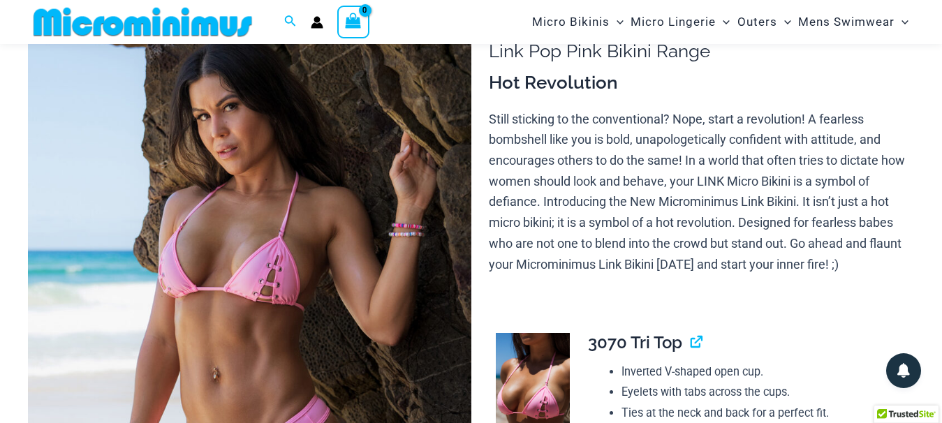
scroll to position [130, 0]
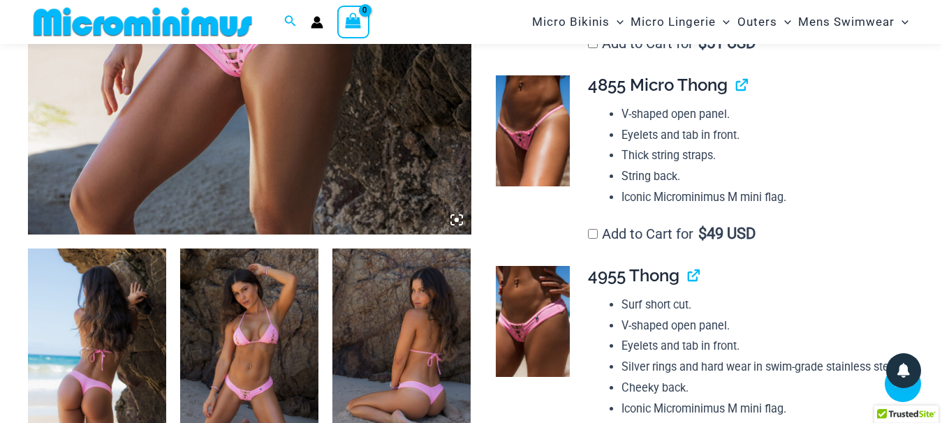
scroll to position [628, 0]
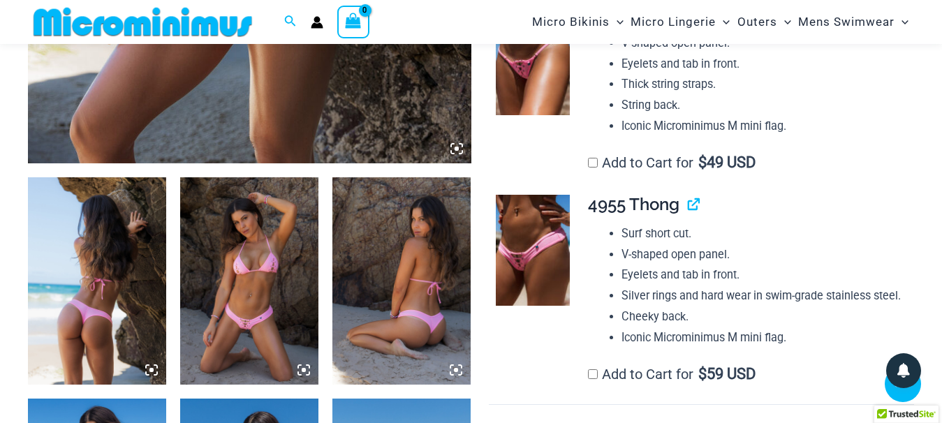
click at [81, 343] on img at bounding box center [97, 280] width 138 height 207
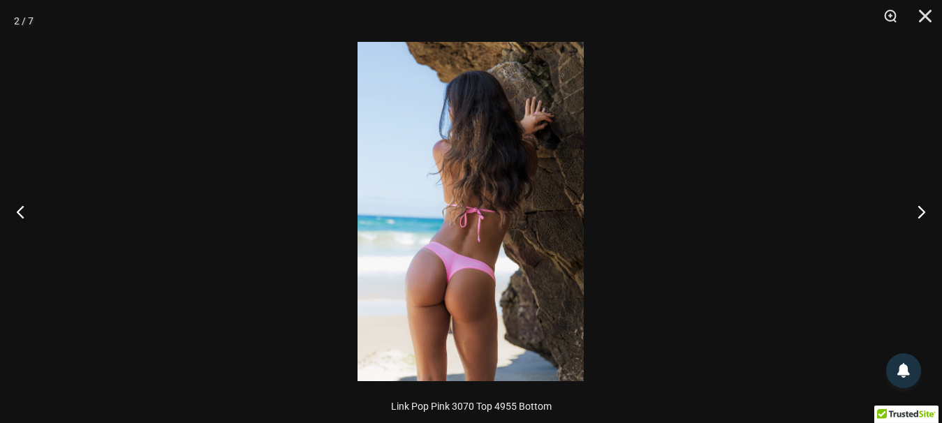
click at [545, 346] on img at bounding box center [471, 211] width 226 height 339
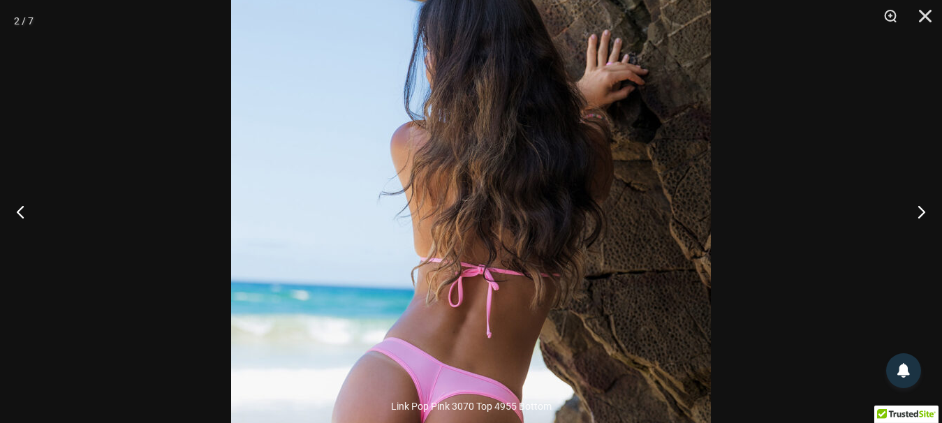
click at [812, 193] on div at bounding box center [471, 211] width 942 height 423
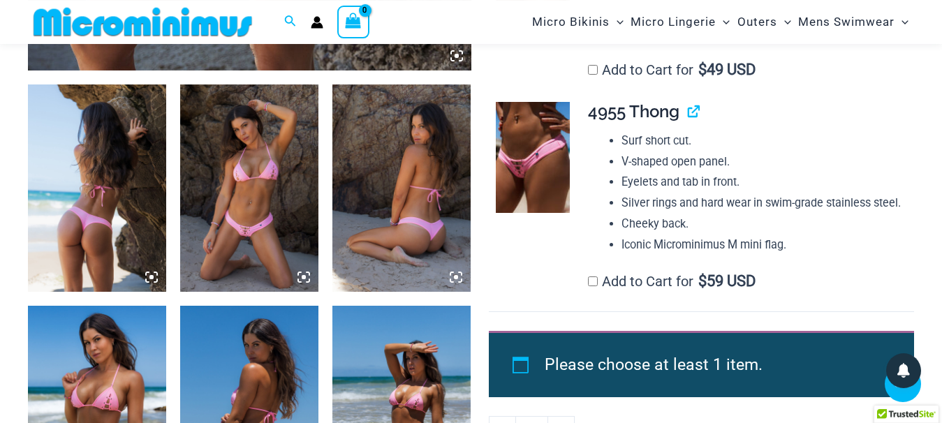
scroll to position [842, 0]
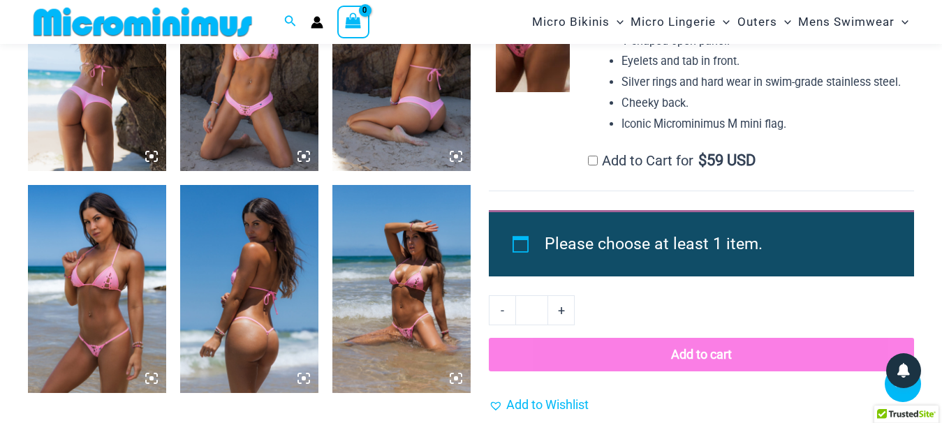
click at [315, 337] on img at bounding box center [249, 288] width 138 height 207
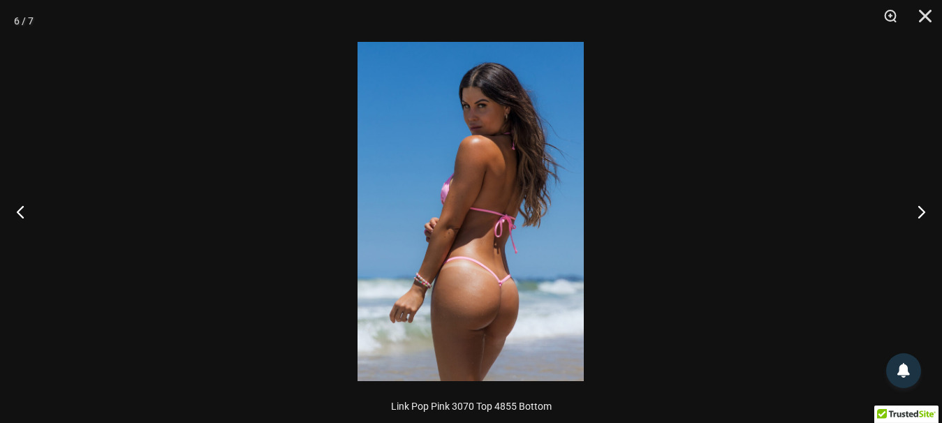
click at [506, 305] on img at bounding box center [471, 211] width 226 height 339
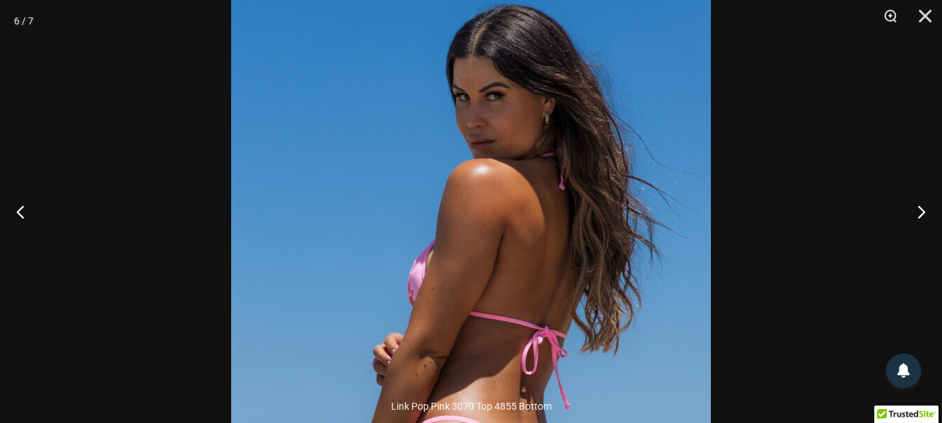
click at [794, 262] on div at bounding box center [471, 211] width 942 height 423
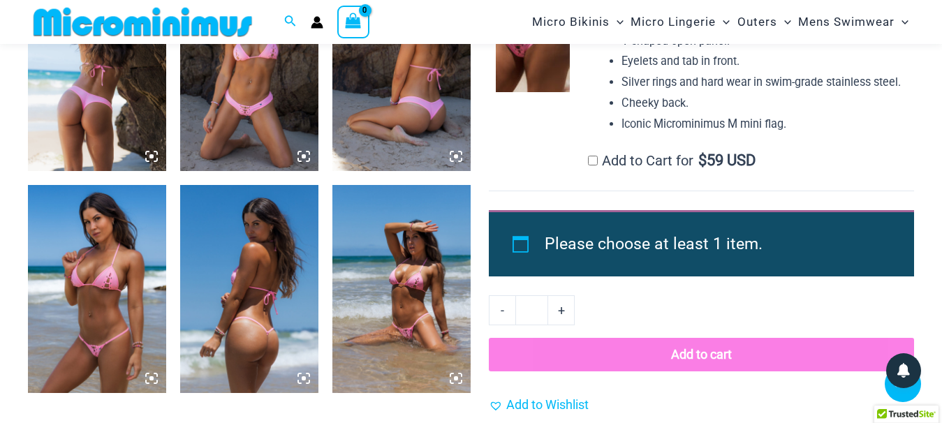
click at [443, 325] on img at bounding box center [401, 288] width 138 height 207
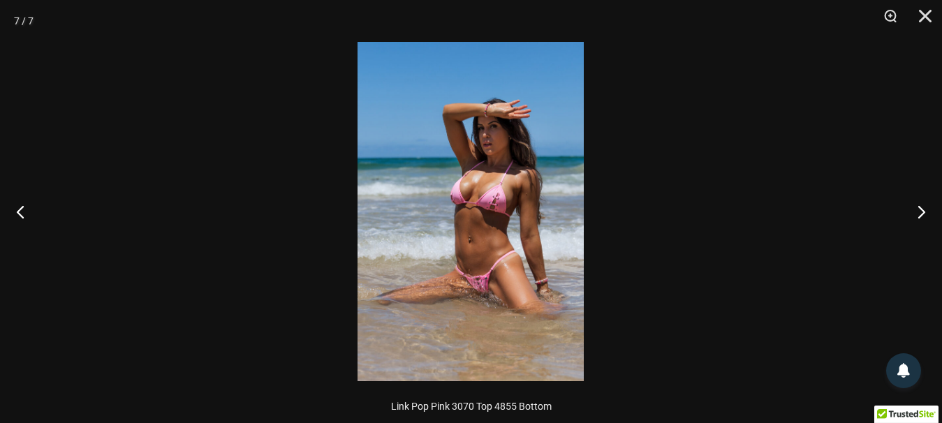
click at [522, 300] on img at bounding box center [471, 211] width 226 height 339
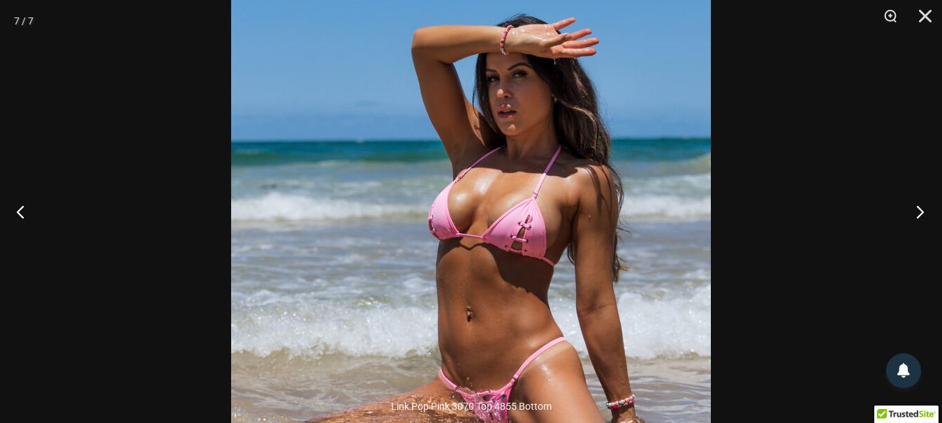
click at [922, 203] on button "Next" at bounding box center [916, 212] width 52 height 70
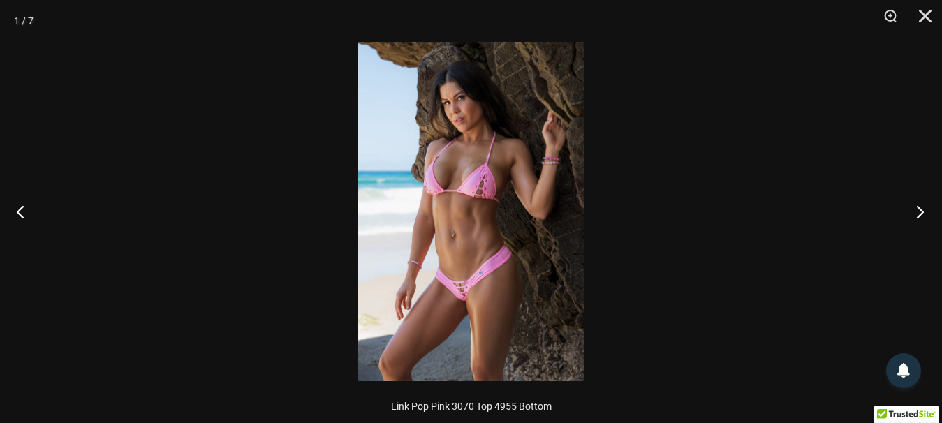
click at [922, 203] on button "Next" at bounding box center [916, 212] width 52 height 70
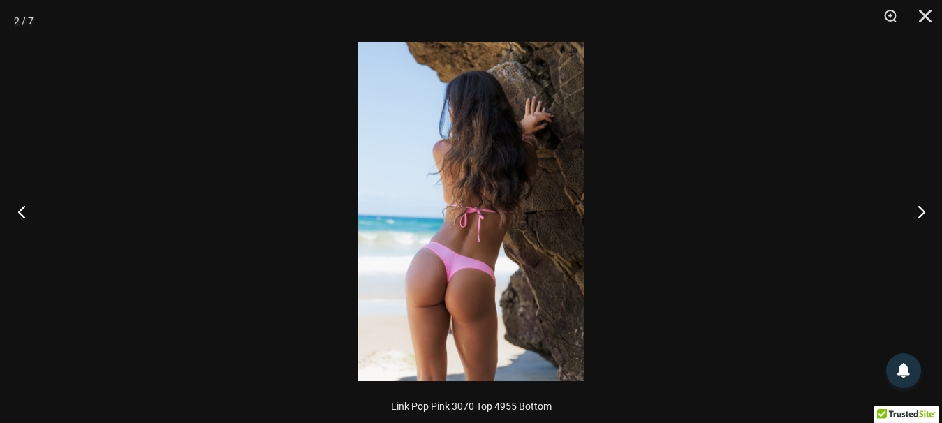
click at [41, 209] on button "Previous" at bounding box center [26, 212] width 52 height 70
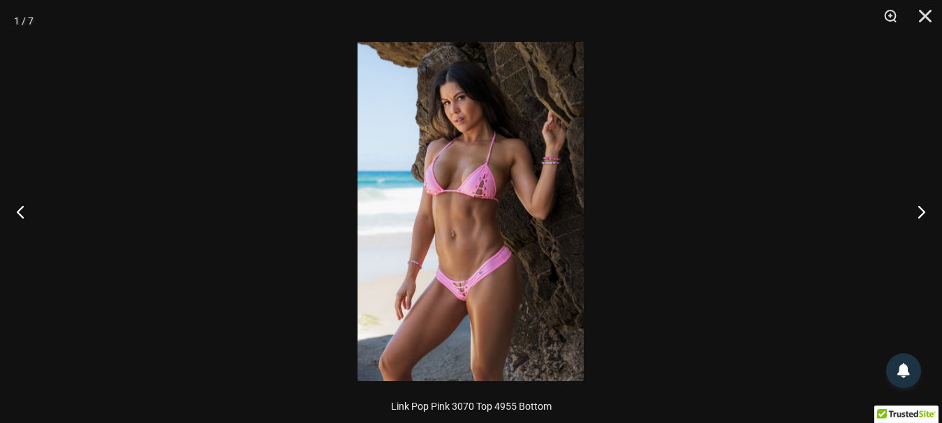
click at [450, 269] on img at bounding box center [471, 211] width 226 height 339
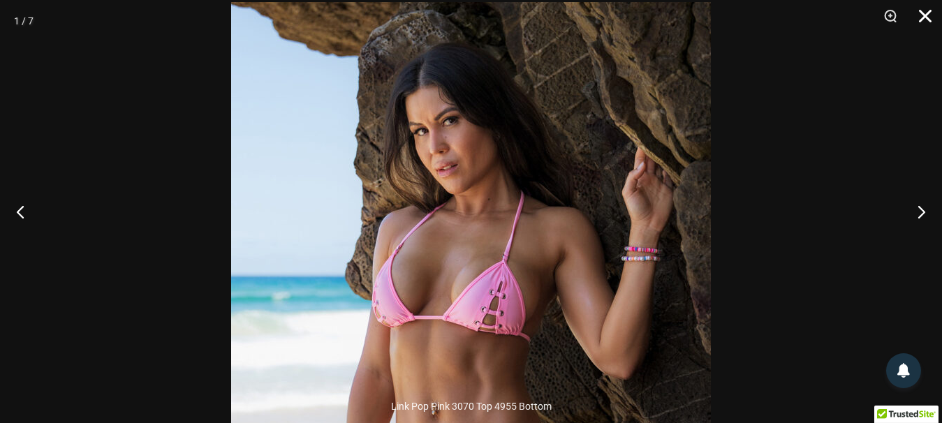
click at [922, 18] on button "Close" at bounding box center [920, 21] width 35 height 42
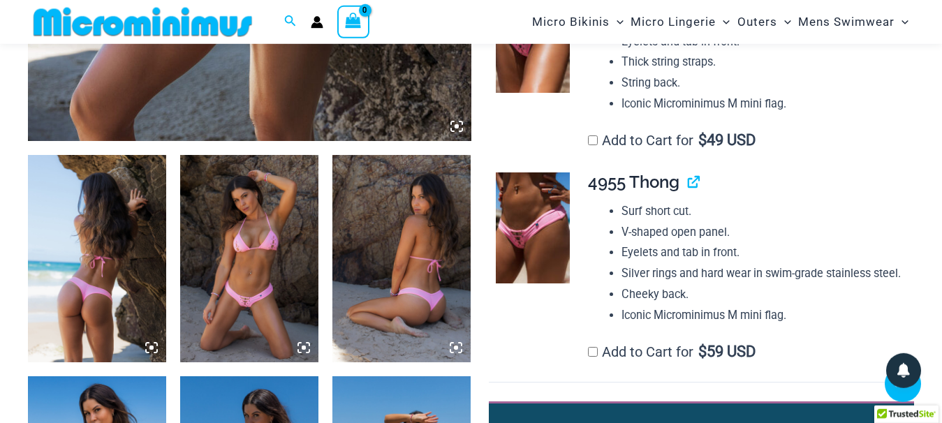
scroll to position [557, 0]
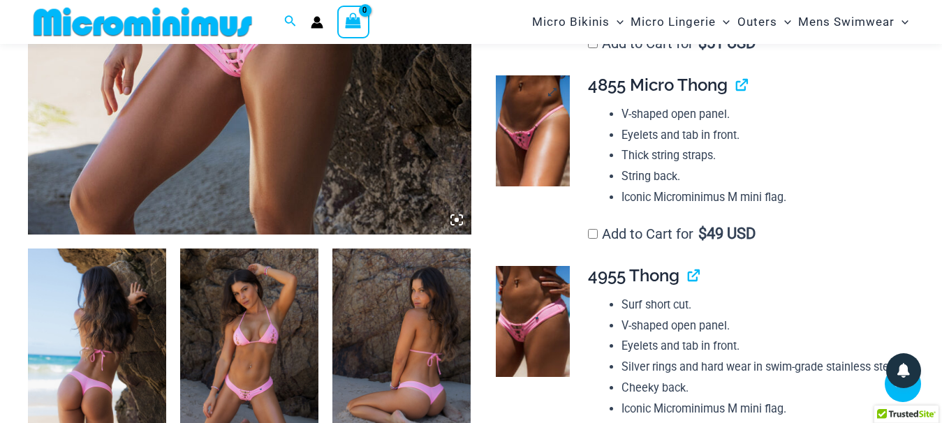
click at [529, 177] on img at bounding box center [533, 130] width 74 height 110
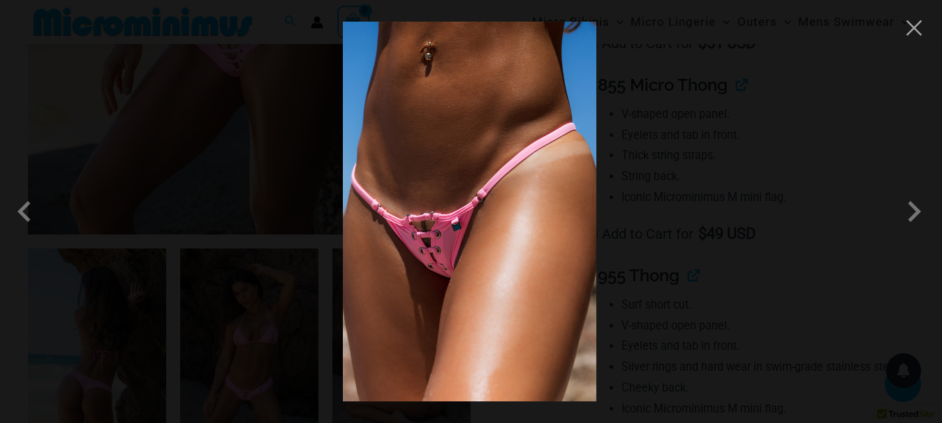
click at [494, 249] on img at bounding box center [469, 212] width 253 height 380
click at [909, 209] on span at bounding box center [914, 212] width 42 height 42
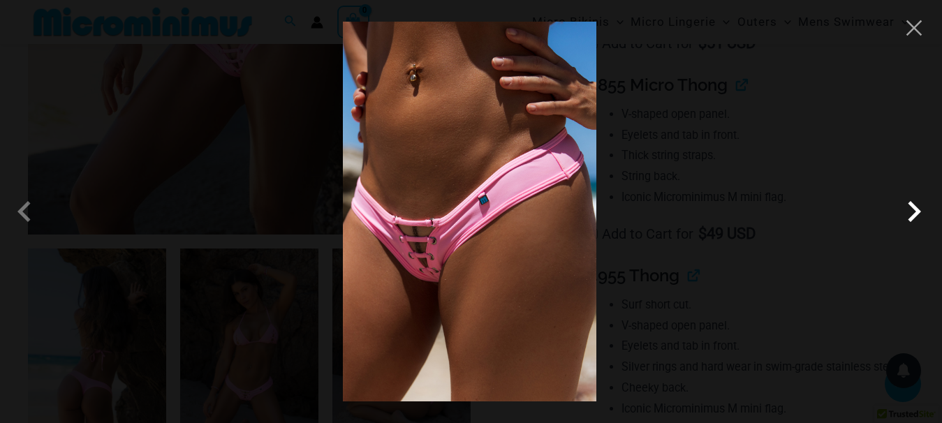
click at [909, 210] on span at bounding box center [914, 212] width 42 height 42
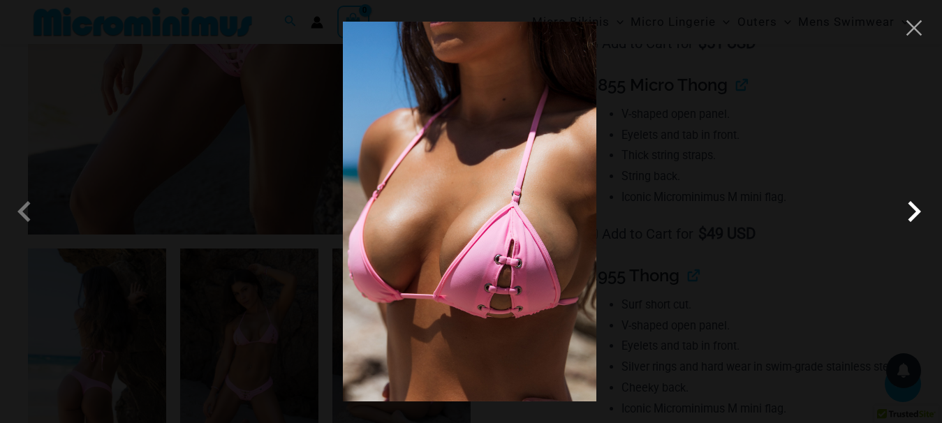
click at [909, 209] on span at bounding box center [914, 212] width 42 height 42
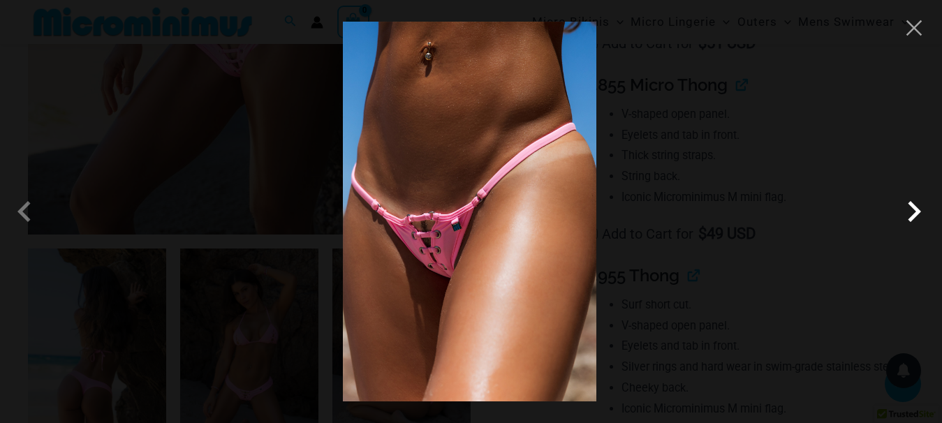
click at [909, 209] on span at bounding box center [914, 212] width 42 height 42
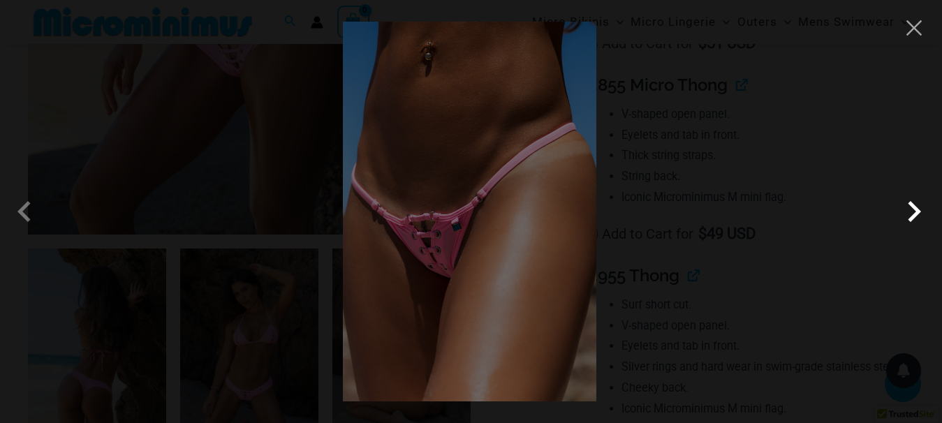
click at [909, 209] on span at bounding box center [914, 212] width 42 height 42
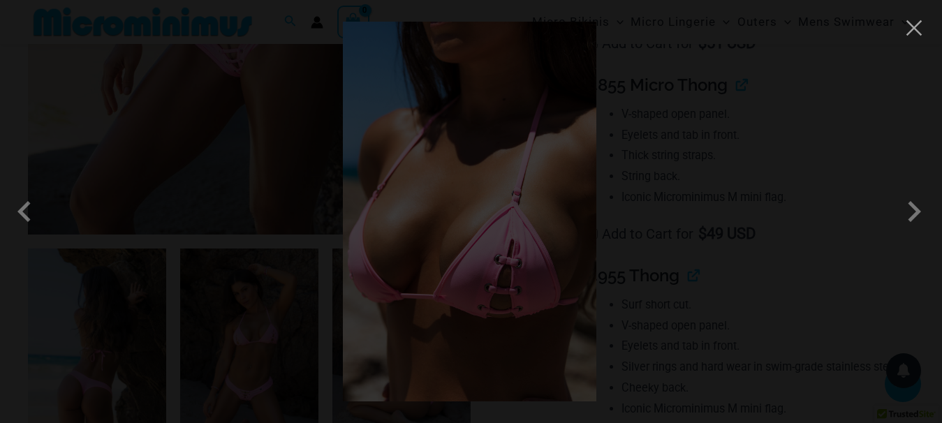
click at [869, 214] on div at bounding box center [471, 211] width 942 height 423
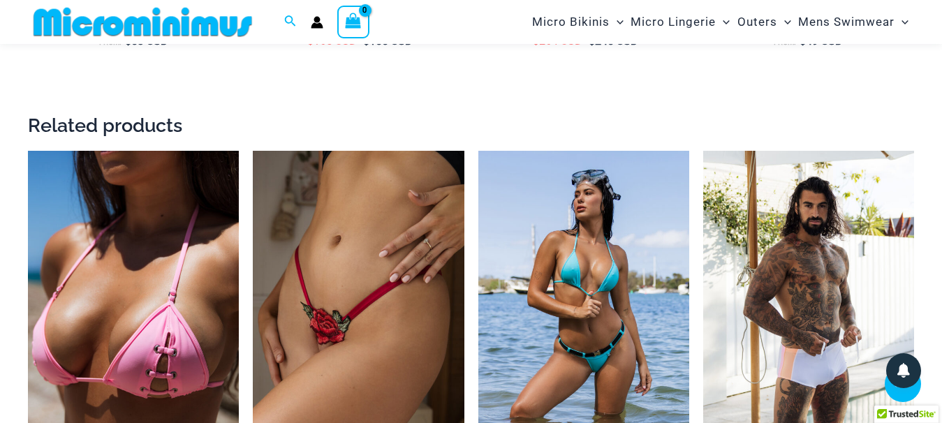
scroll to position [2552, 0]
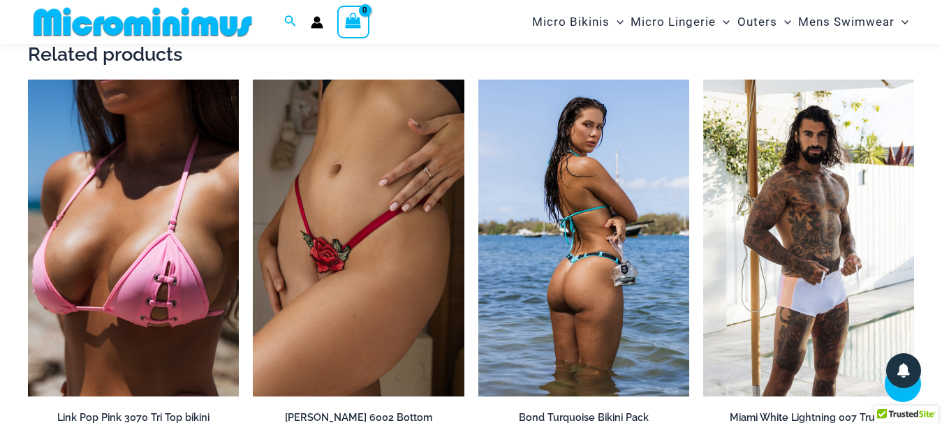
click at [604, 256] on img at bounding box center [583, 238] width 211 height 316
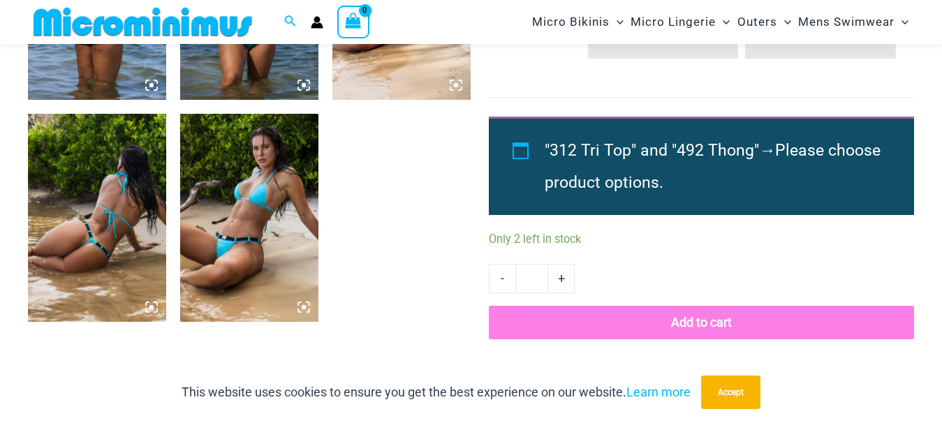
scroll to position [1056, 0]
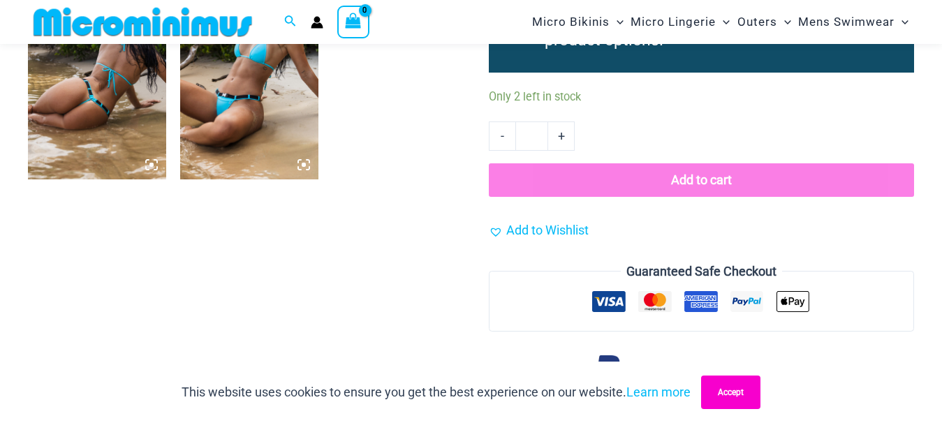
click at [730, 393] on button "Accept" at bounding box center [730, 393] width 59 height 34
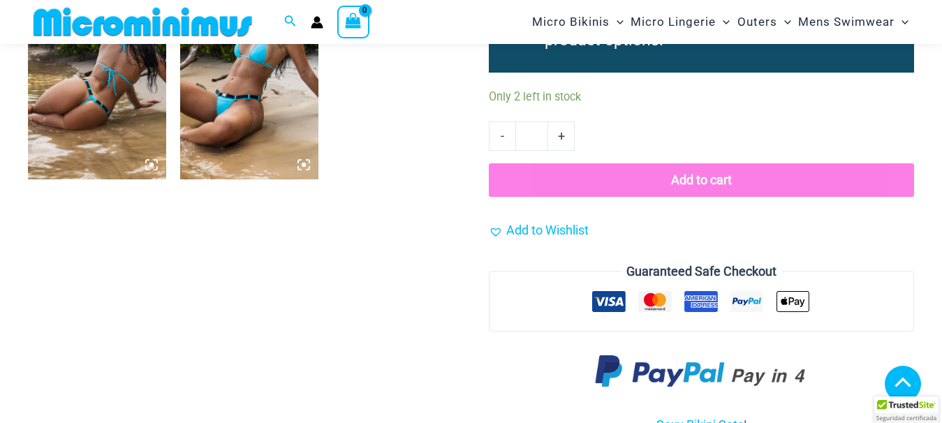
scroll to position [1270, 0]
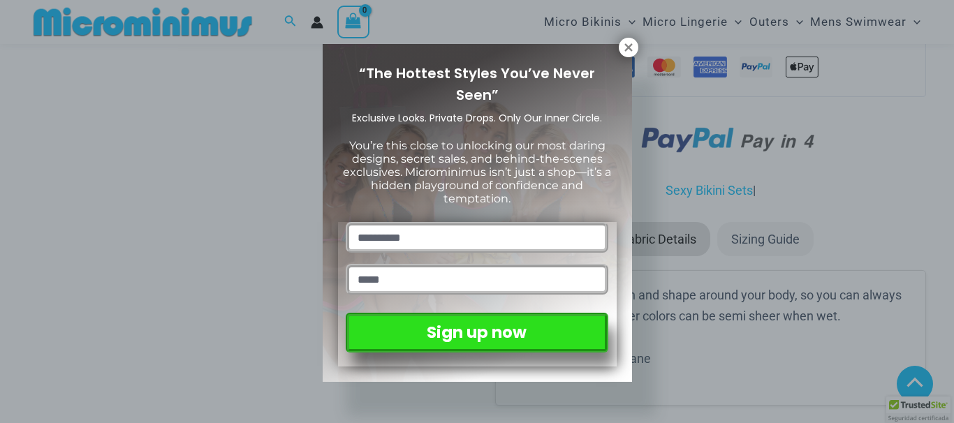
click at [253, 243] on div "“The Hottest Styles You’ve Never Seen” Exclusive Looks. Private Drops. Only Our…" at bounding box center [477, 211] width 954 height 423
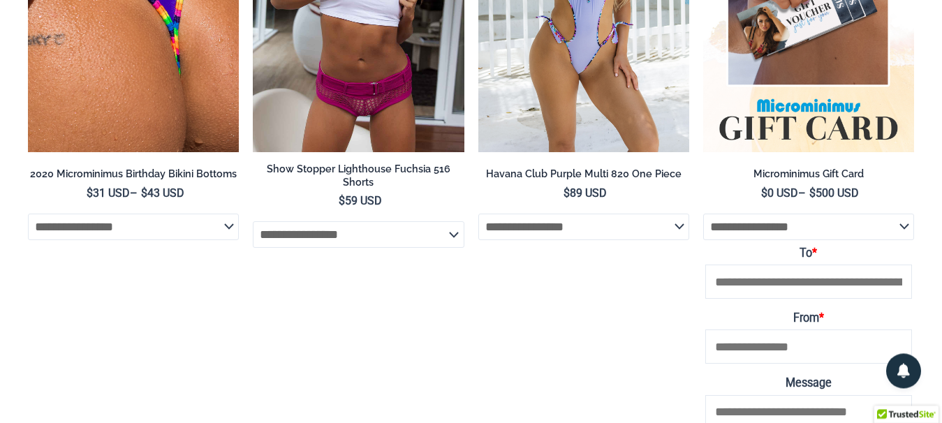
scroll to position [0, 0]
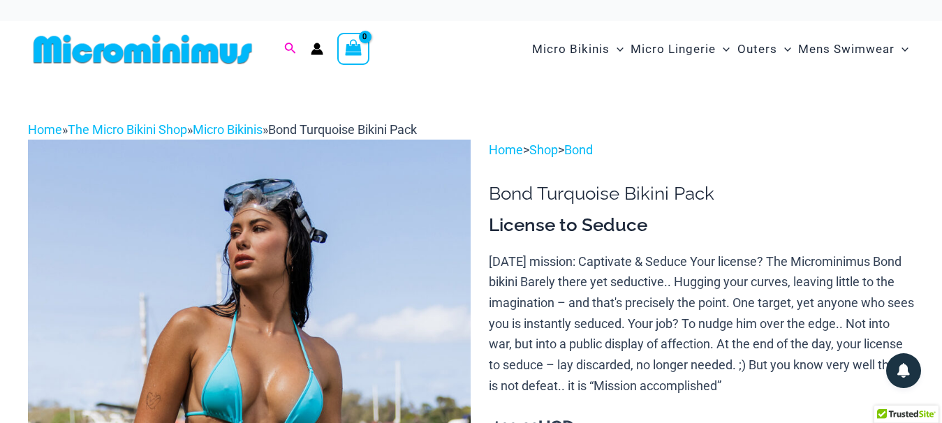
click at [286, 44] on icon "Search icon link" at bounding box center [290, 48] width 11 height 11
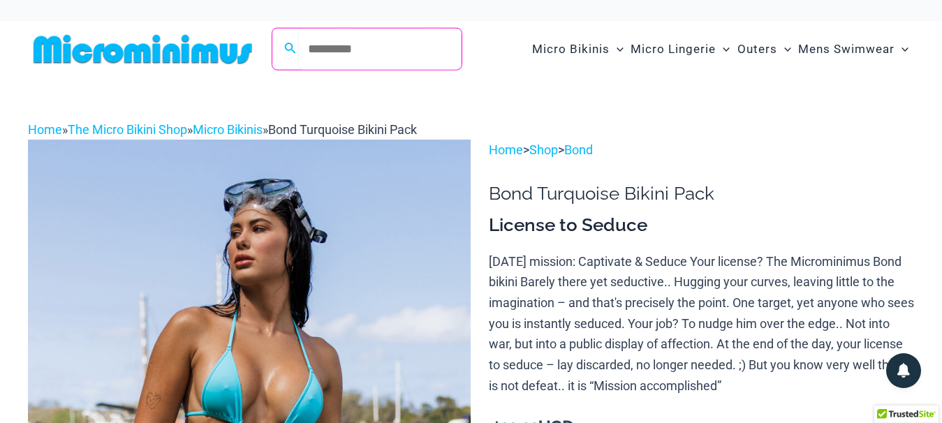
click at [335, 51] on input "Search for: Search" at bounding box center [379, 49] width 164 height 41
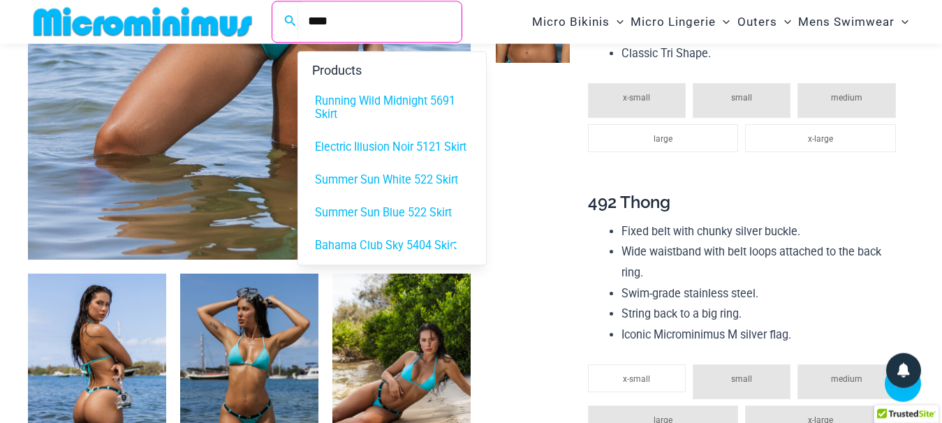
scroll to position [557, 0]
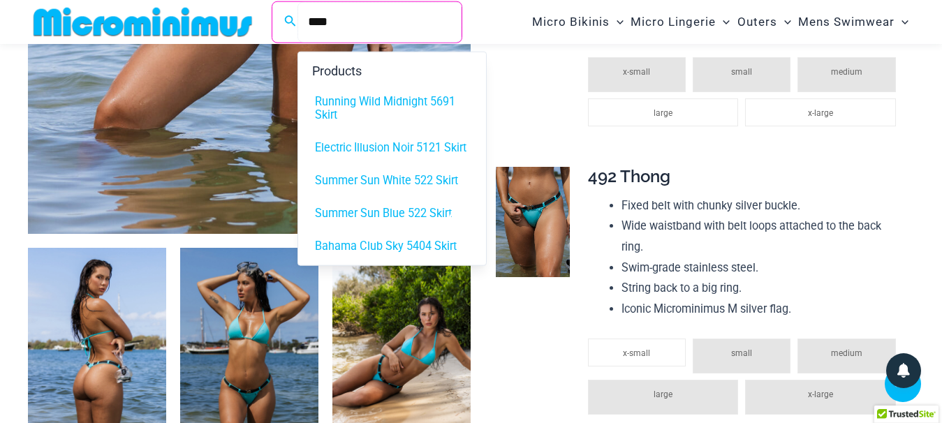
click at [325, 24] on input "****" at bounding box center [379, 21] width 164 height 41
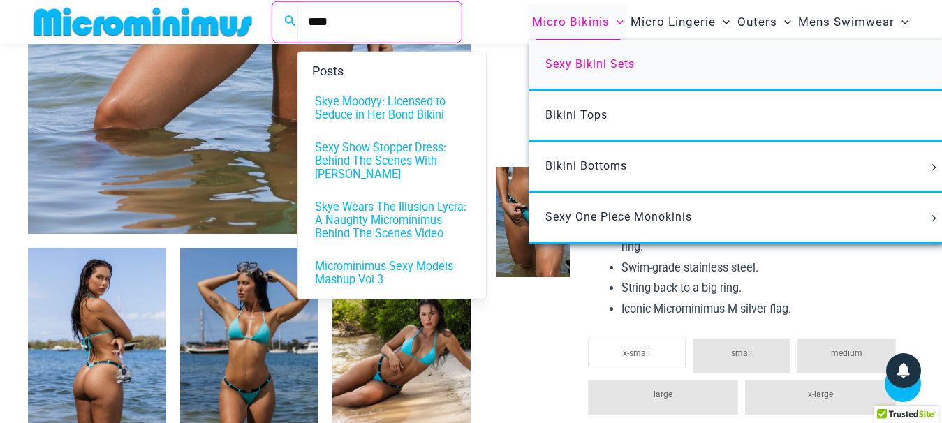
type input "****"
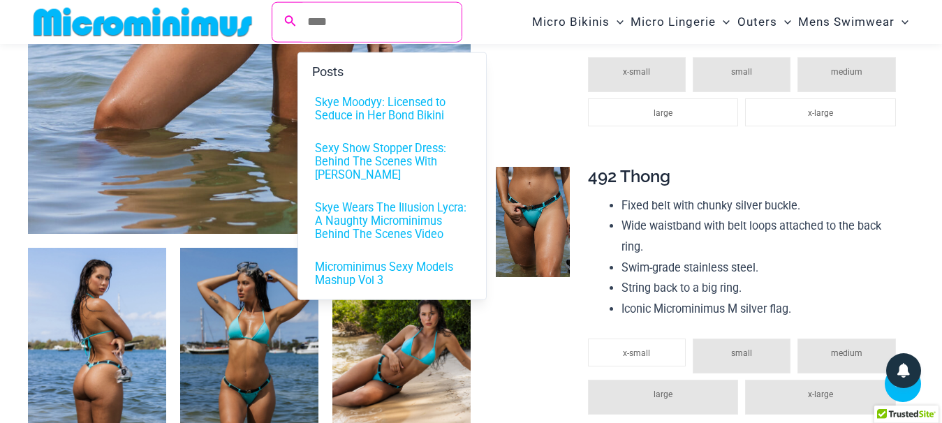
drag, startPoint x: 295, startPoint y: 21, endPoint x: 0, endPoint y: 34, distance: 295.7
click at [295, 21] on icon "Search icon link" at bounding box center [289, 21] width 11 height 13
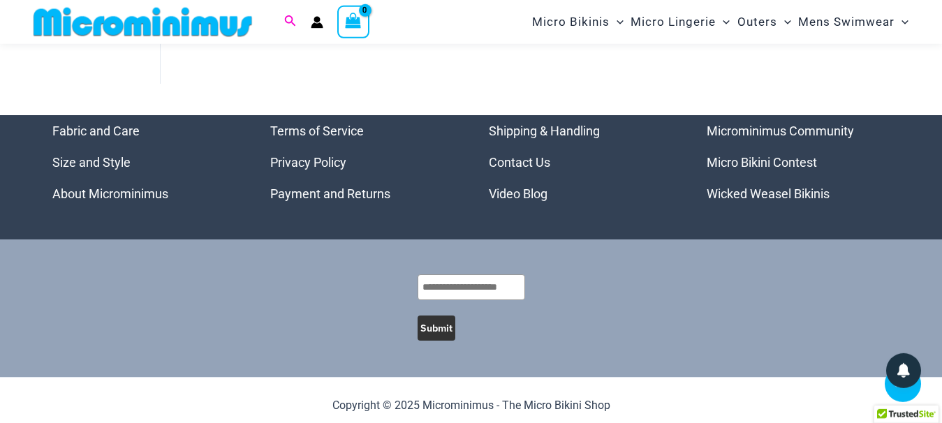
scroll to position [375, 0]
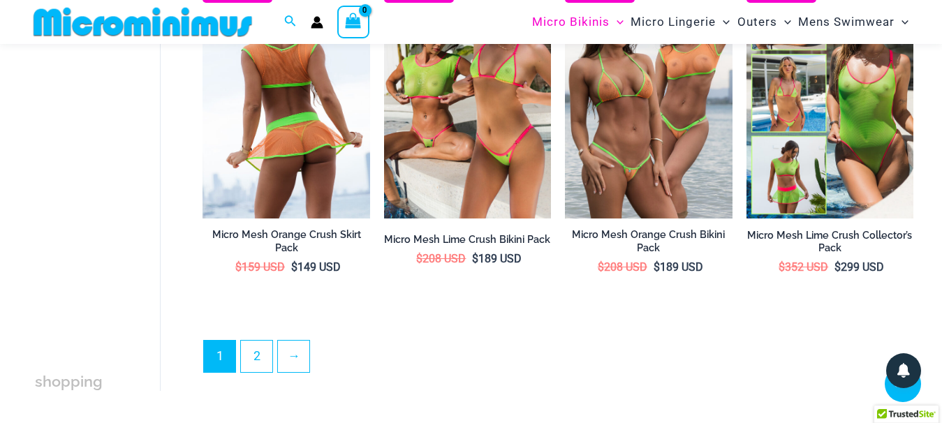
scroll to position [2765, 0]
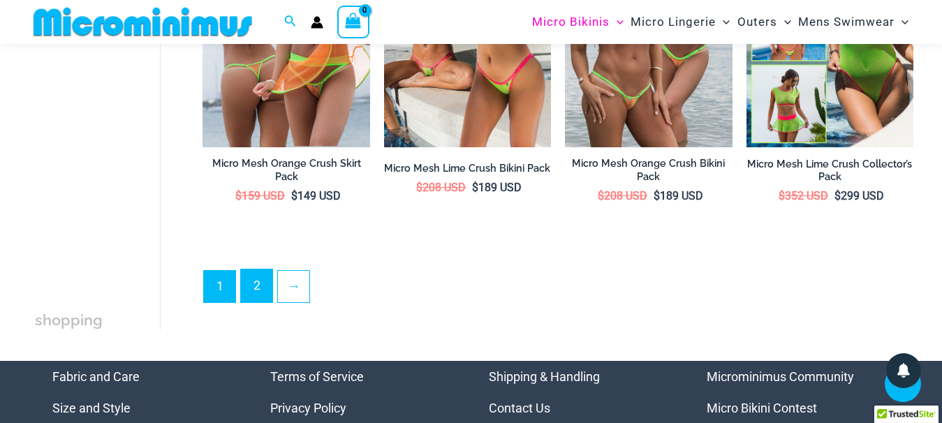
click at [253, 270] on link "2" at bounding box center [256, 286] width 31 height 33
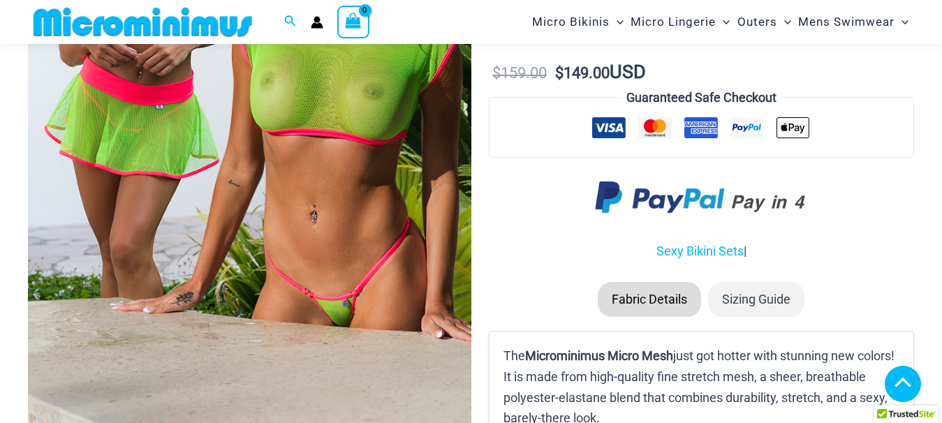
scroll to position [628, 0]
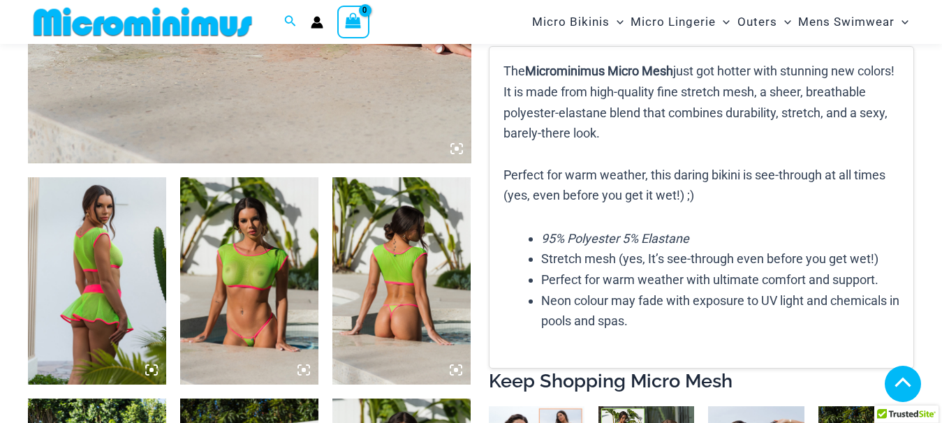
click at [55, 310] on img at bounding box center [97, 280] width 138 height 207
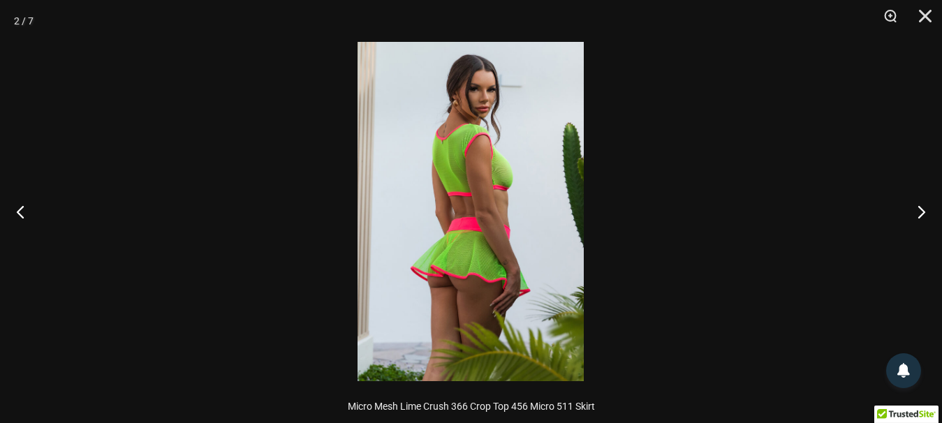
click at [467, 273] on img at bounding box center [471, 211] width 226 height 339
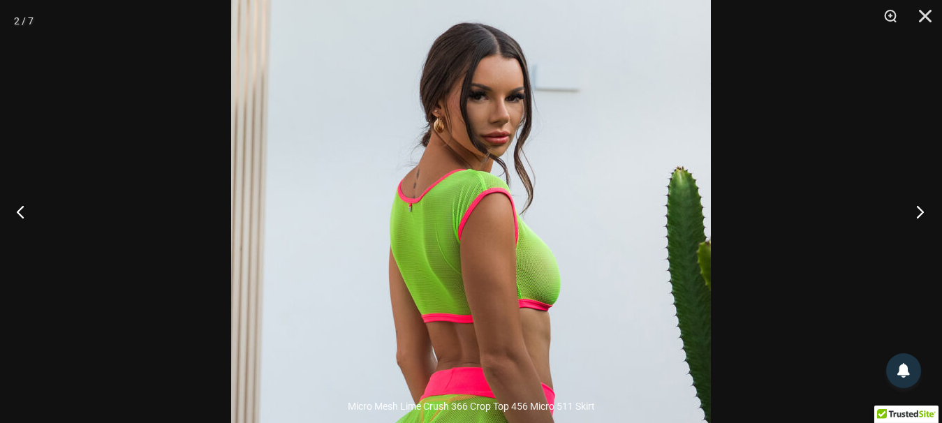
click at [919, 213] on button "Next" at bounding box center [916, 212] width 52 height 70
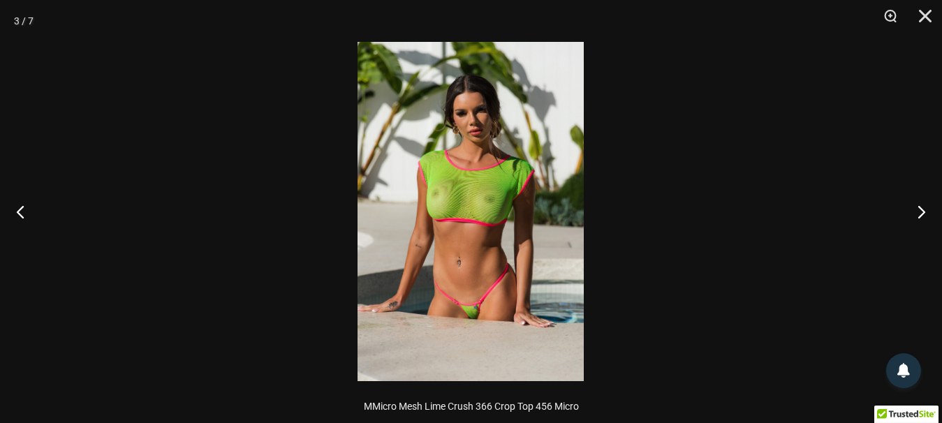
click at [481, 310] on img at bounding box center [471, 211] width 226 height 339
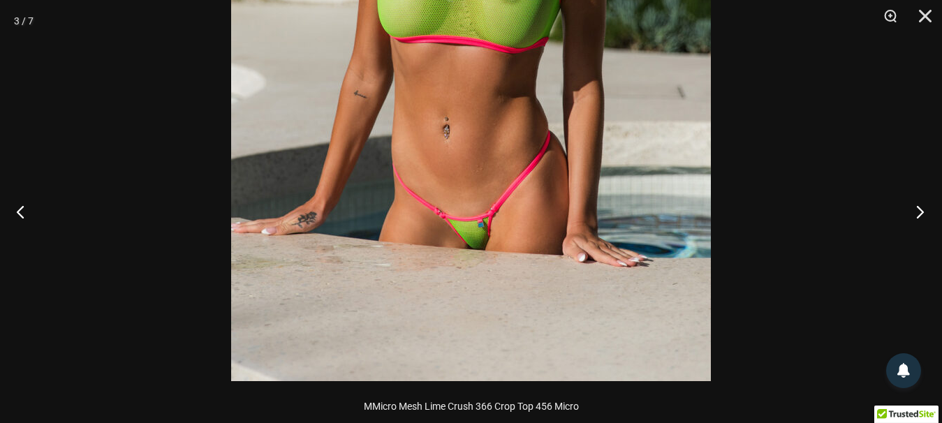
click at [914, 211] on button "Next" at bounding box center [916, 212] width 52 height 70
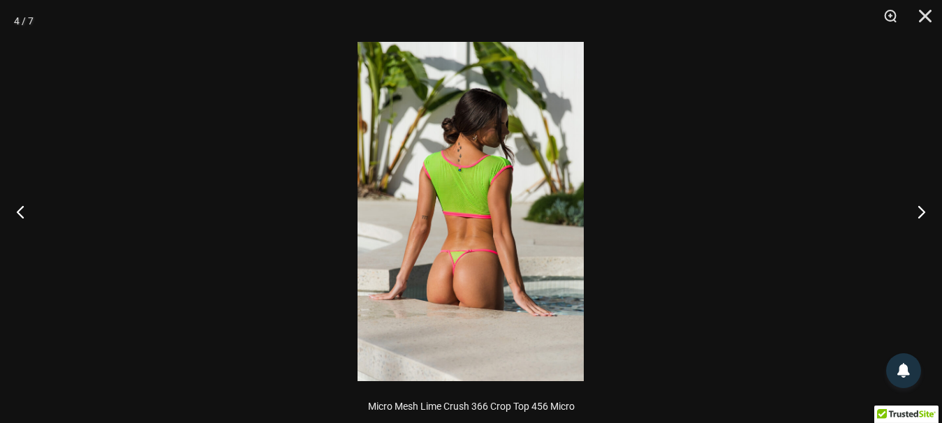
click at [423, 299] on img at bounding box center [471, 211] width 226 height 339
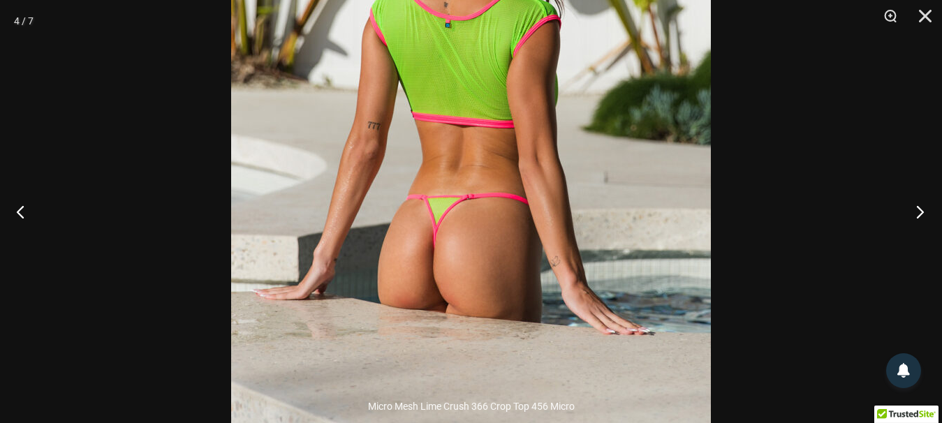
click at [923, 212] on button "Next" at bounding box center [916, 212] width 52 height 70
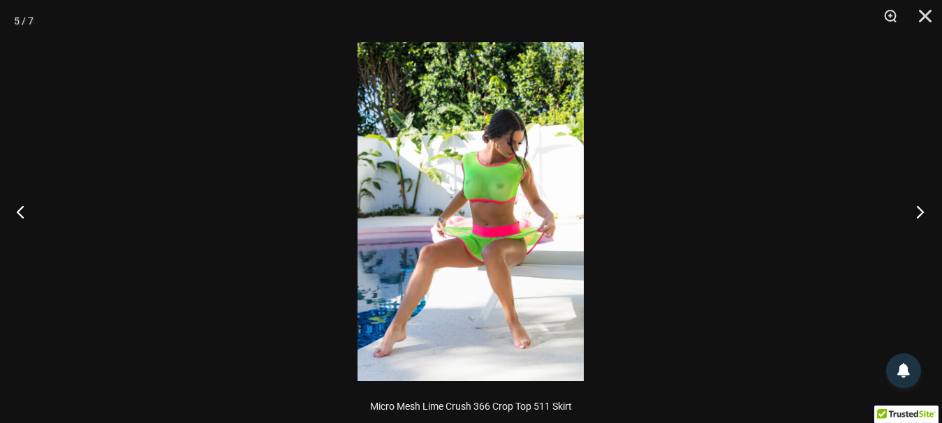
click at [917, 216] on button "Next" at bounding box center [916, 212] width 52 height 70
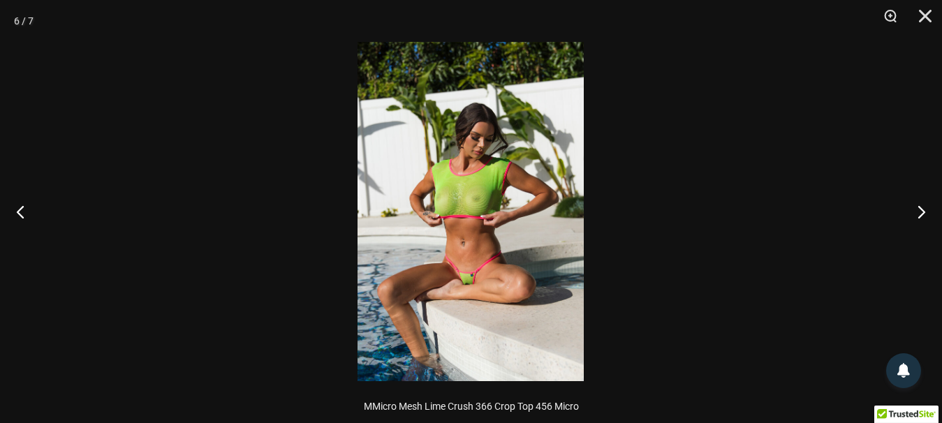
click at [476, 287] on img at bounding box center [471, 211] width 226 height 339
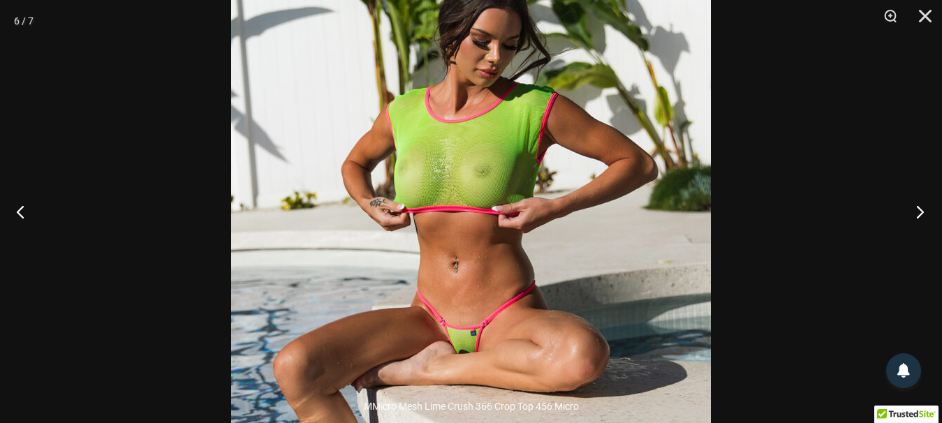
click at [916, 212] on button "Next" at bounding box center [916, 212] width 52 height 70
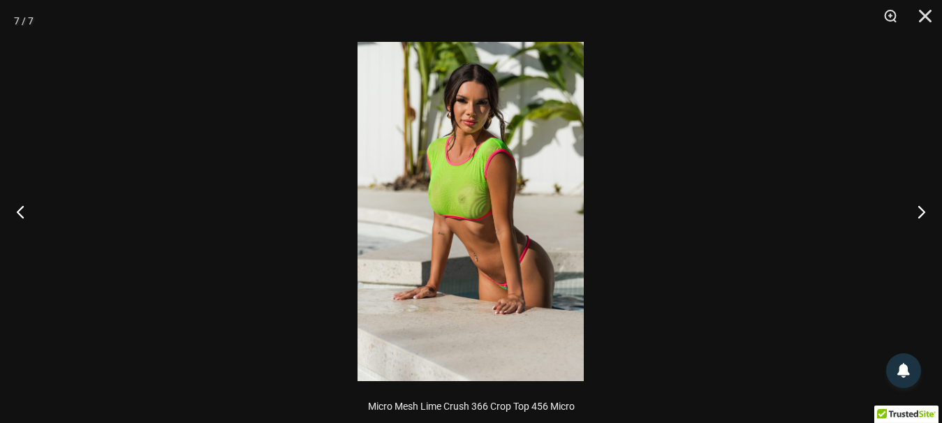
click at [487, 118] on img at bounding box center [471, 211] width 226 height 339
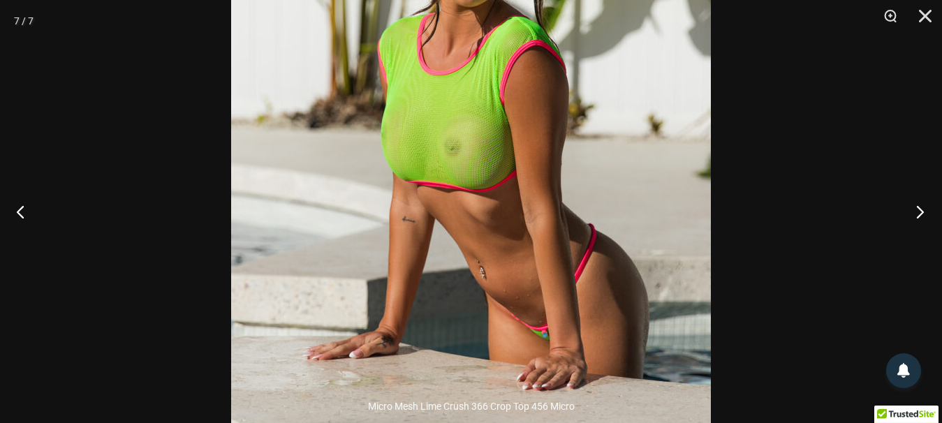
click at [917, 207] on button "Next" at bounding box center [916, 212] width 52 height 70
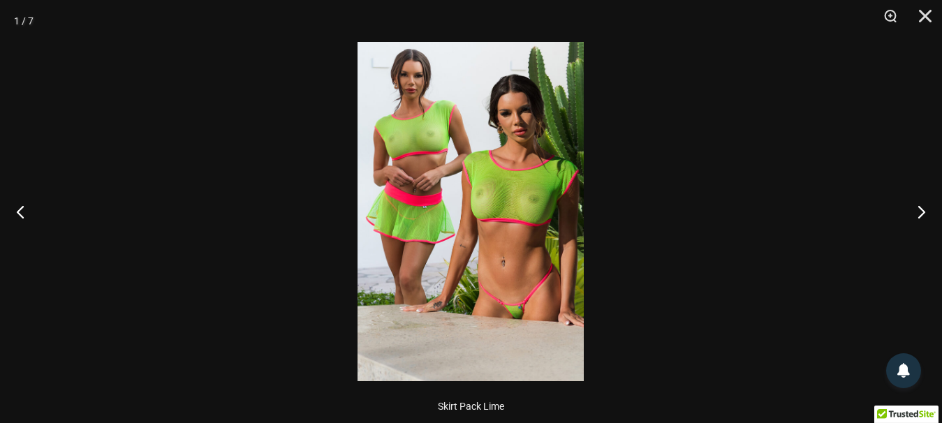
click at [531, 305] on img at bounding box center [471, 211] width 226 height 339
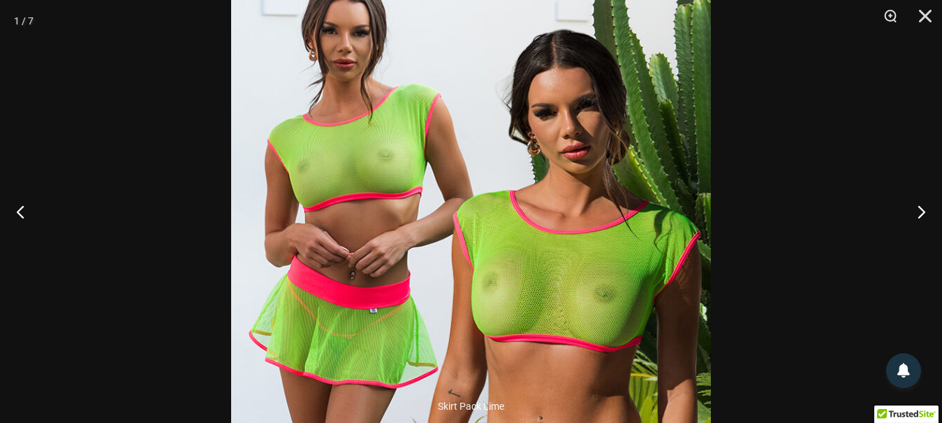
click at [830, 304] on div at bounding box center [471, 211] width 942 height 423
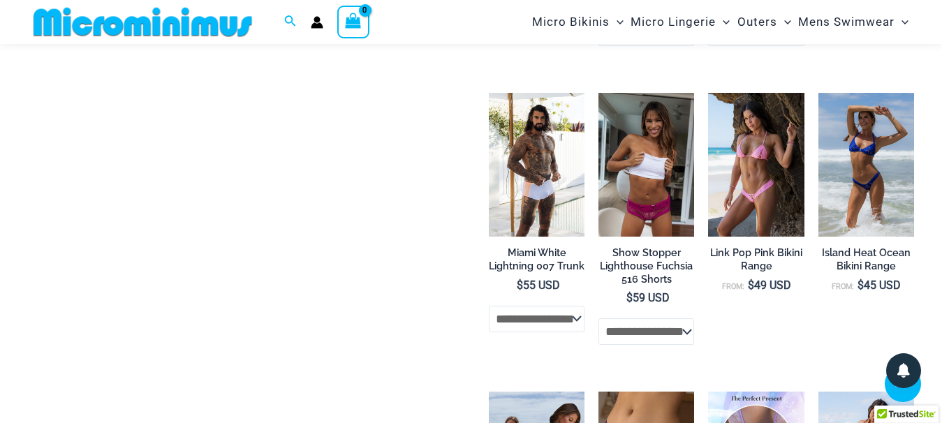
scroll to position [2053, 0]
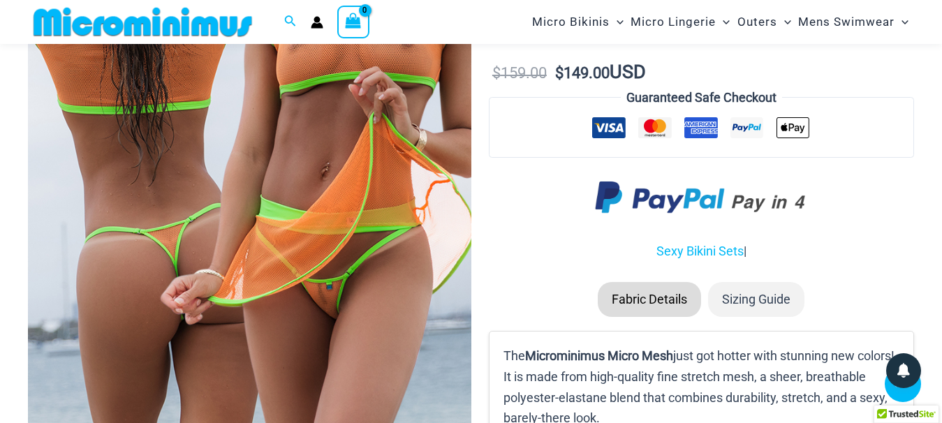
scroll to position [700, 0]
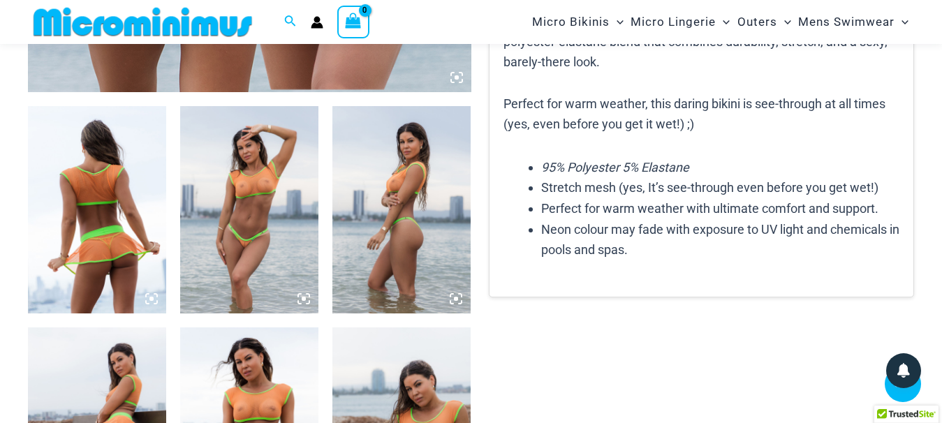
click at [117, 258] on img at bounding box center [97, 209] width 138 height 207
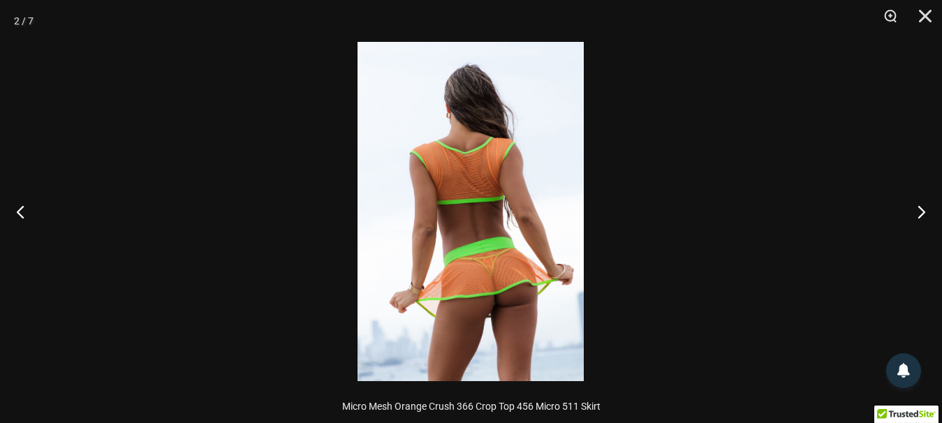
click at [462, 304] on img at bounding box center [471, 211] width 226 height 339
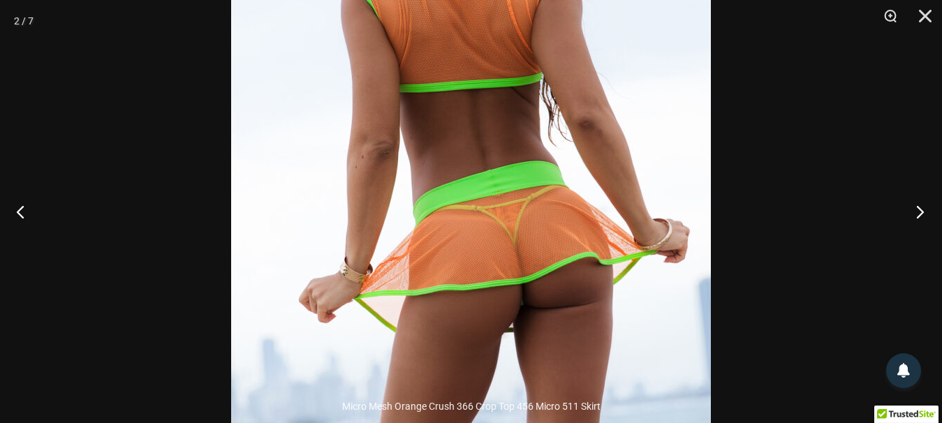
click at [918, 220] on button "Next" at bounding box center [916, 212] width 52 height 70
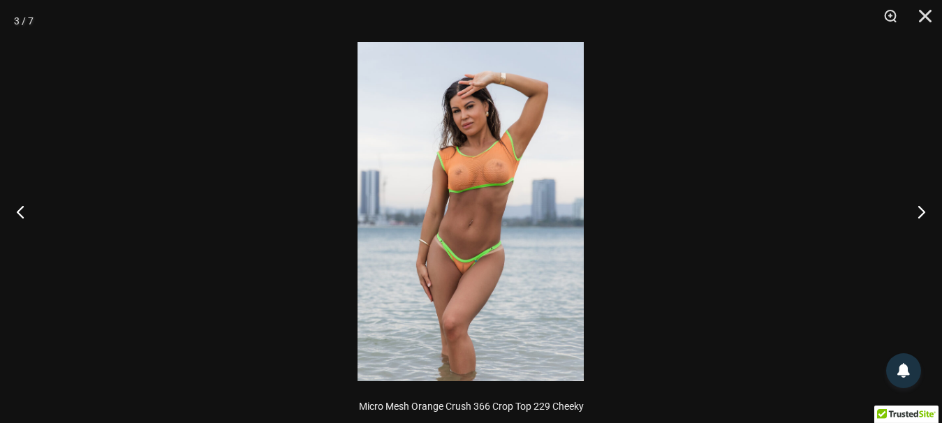
click at [520, 267] on img at bounding box center [471, 211] width 226 height 339
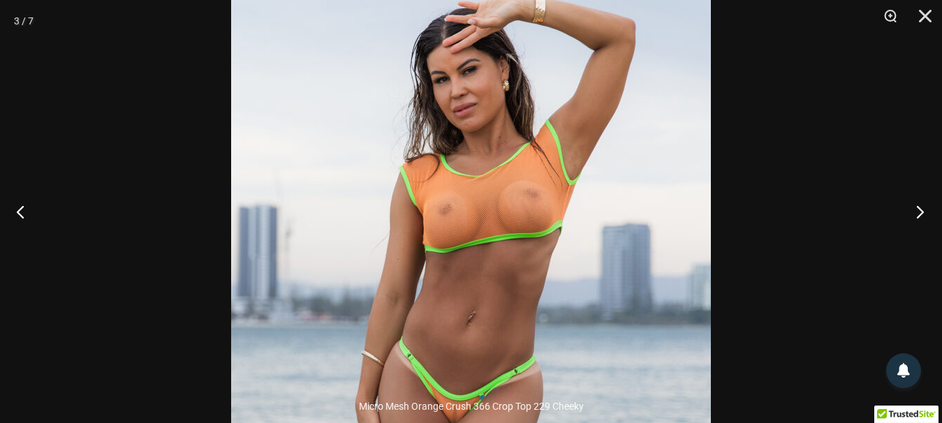
click at [918, 215] on button "Next" at bounding box center [916, 212] width 52 height 70
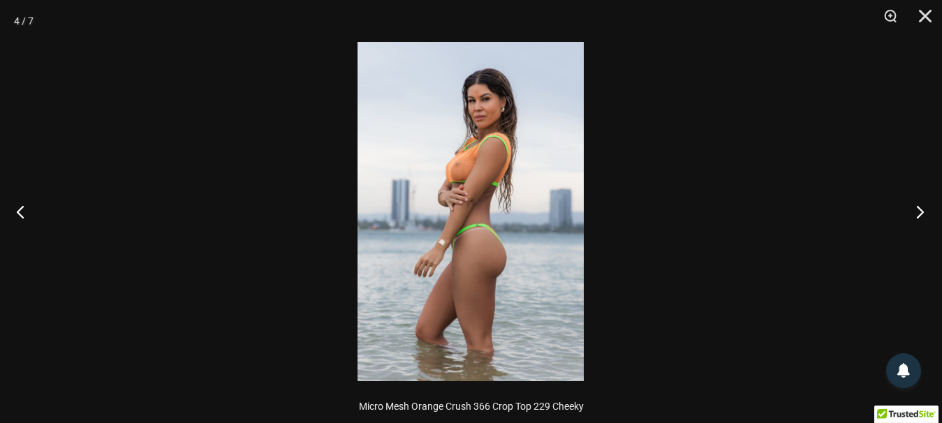
click at [918, 214] on button "Next" at bounding box center [916, 212] width 52 height 70
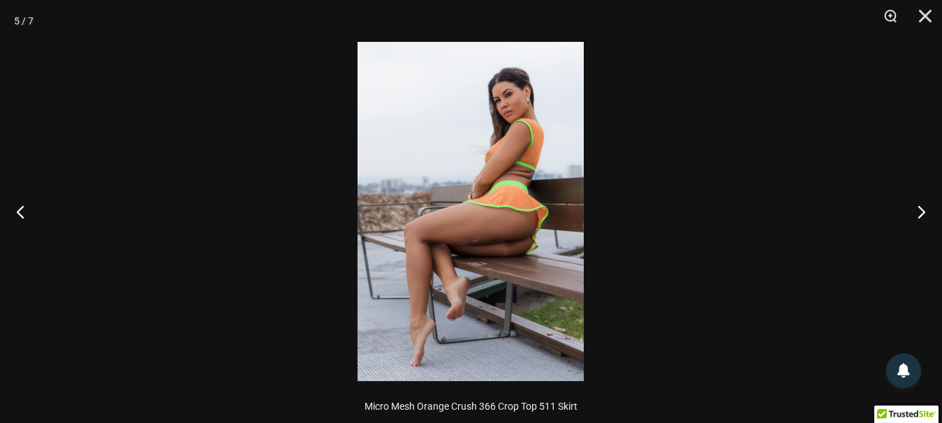
click at [528, 249] on img at bounding box center [471, 211] width 226 height 339
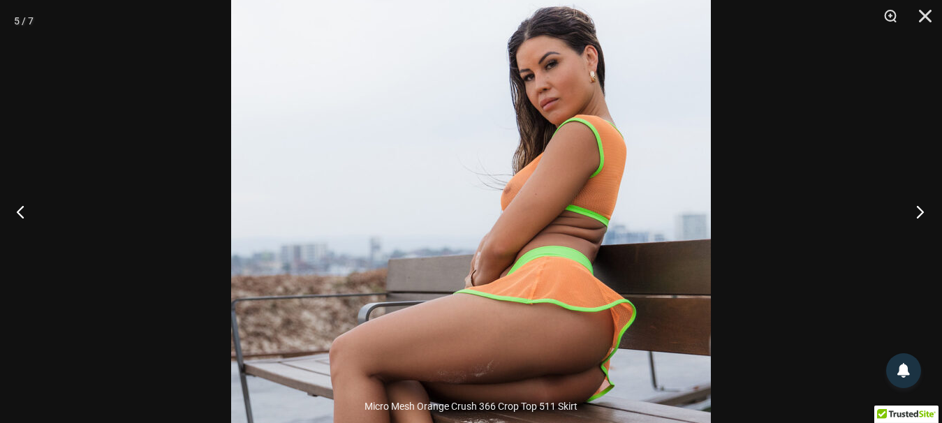
click at [924, 208] on button "Next" at bounding box center [916, 212] width 52 height 70
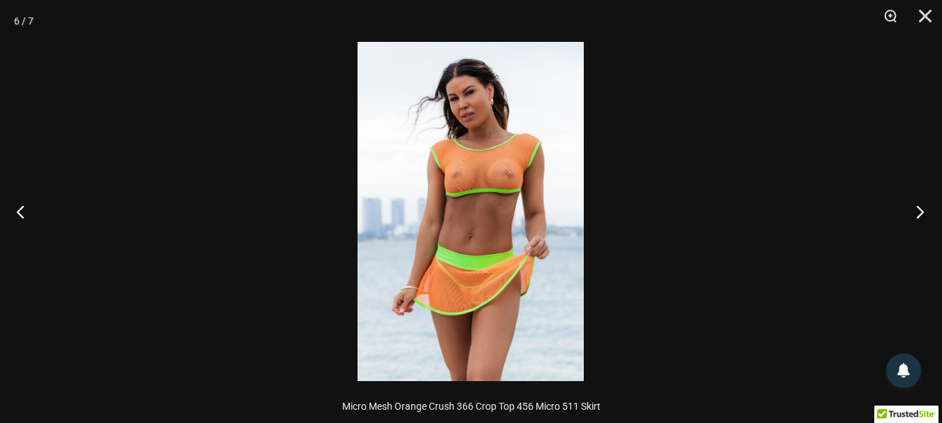
click at [924, 208] on button "Next" at bounding box center [916, 212] width 52 height 70
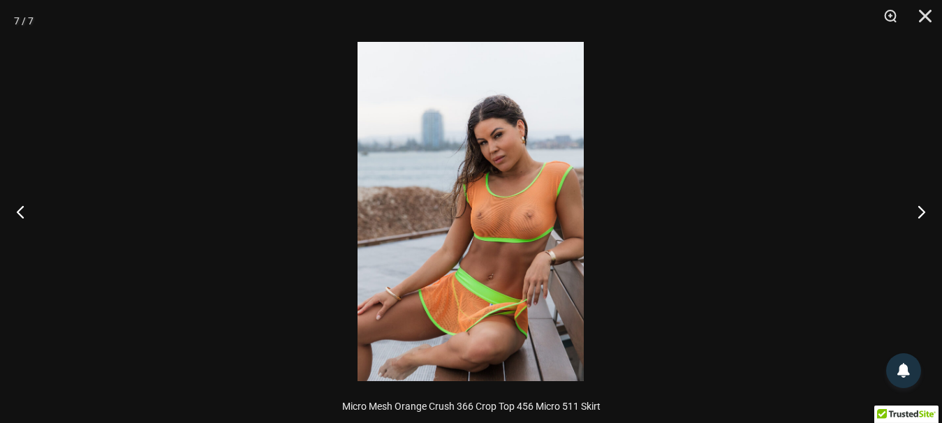
click at [592, 255] on div at bounding box center [471, 211] width 942 height 423
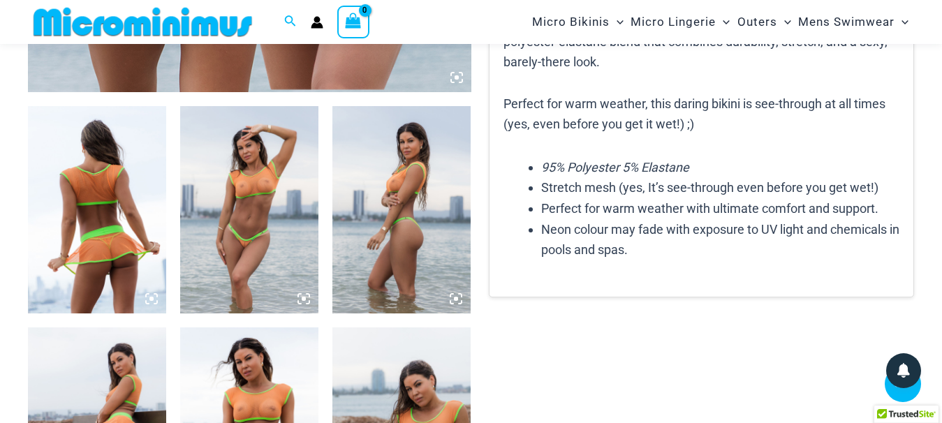
scroll to position [913, 0]
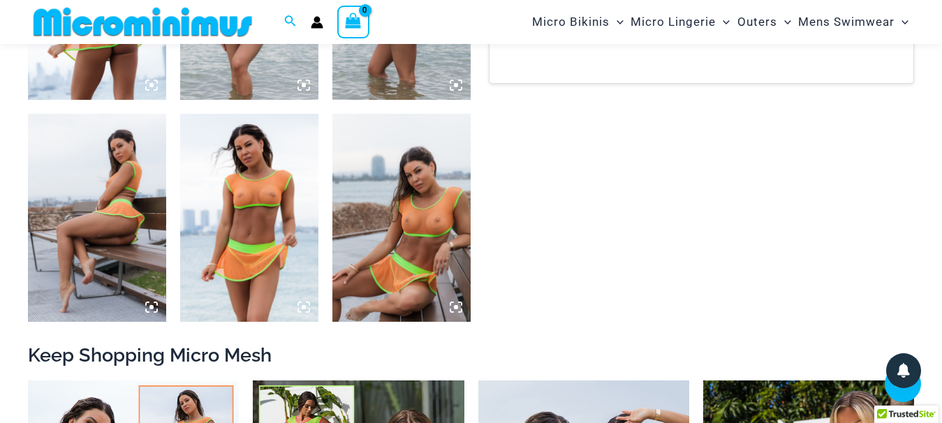
click at [434, 281] on img at bounding box center [401, 217] width 138 height 207
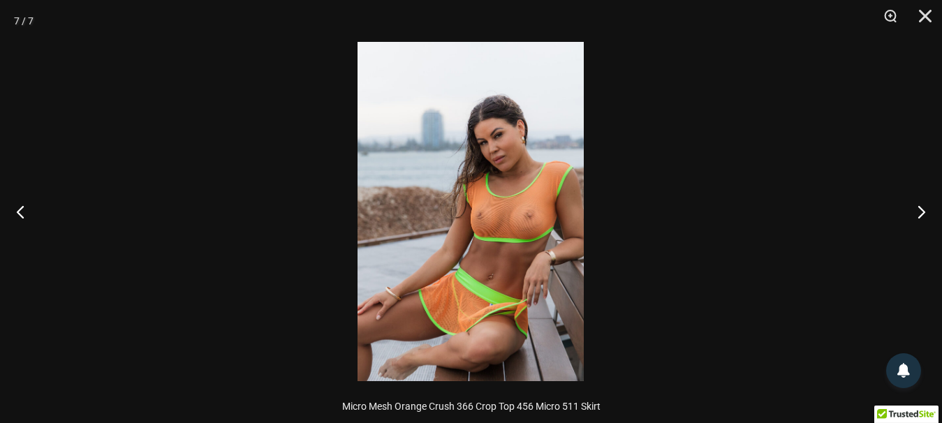
click at [494, 246] on img at bounding box center [471, 211] width 226 height 339
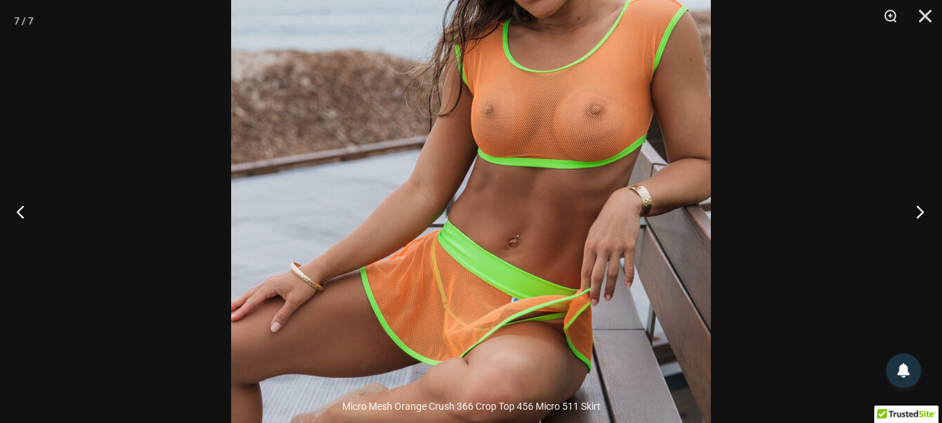
click at [918, 213] on button "Next" at bounding box center [916, 212] width 52 height 70
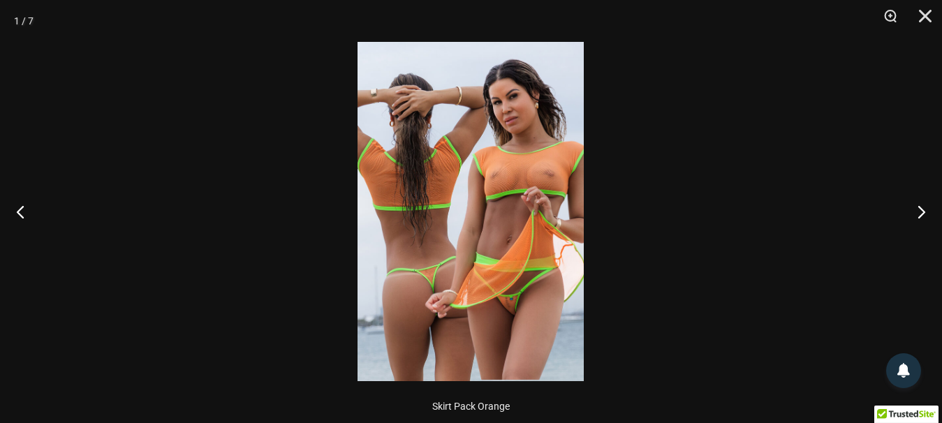
click at [440, 240] on img at bounding box center [471, 211] width 226 height 339
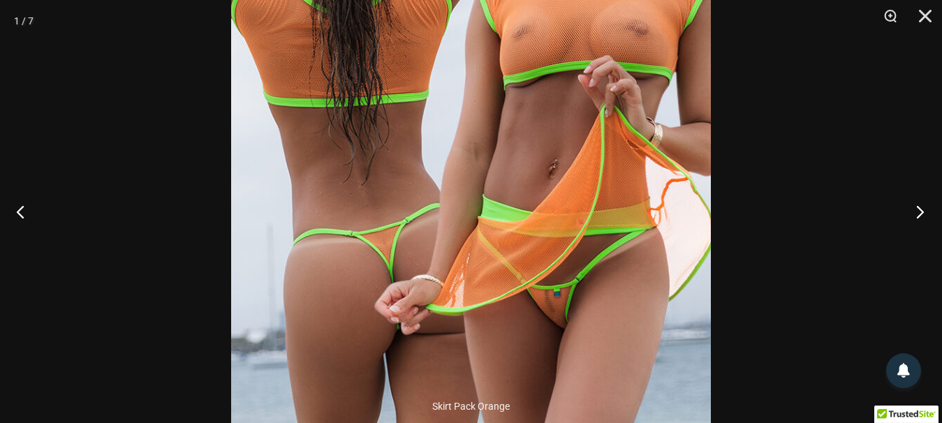
click at [923, 219] on button "Next" at bounding box center [916, 212] width 52 height 70
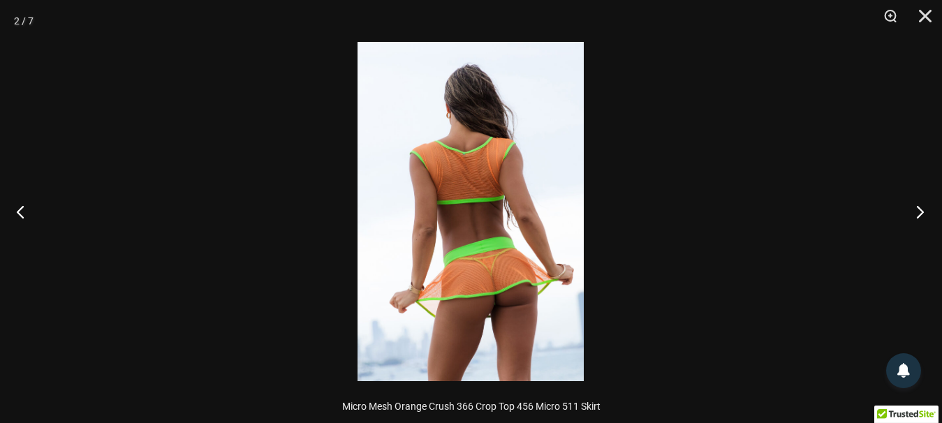
click at [923, 219] on button "Next" at bounding box center [916, 212] width 52 height 70
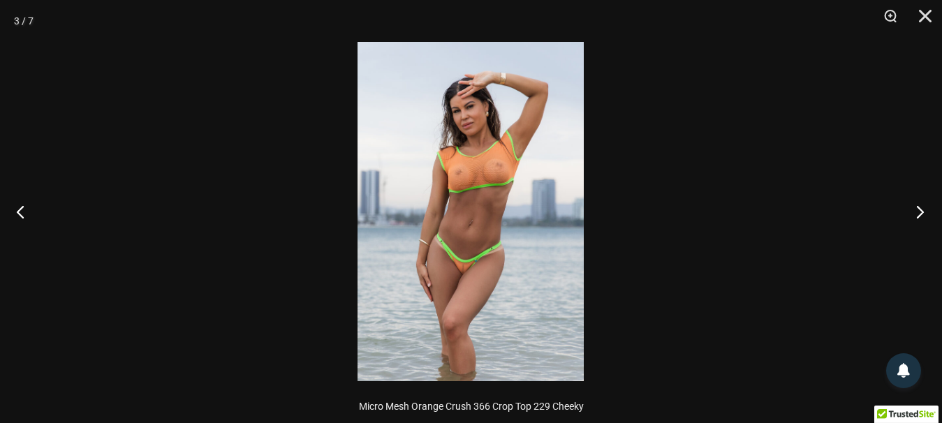
click at [923, 218] on button "Next" at bounding box center [916, 212] width 52 height 70
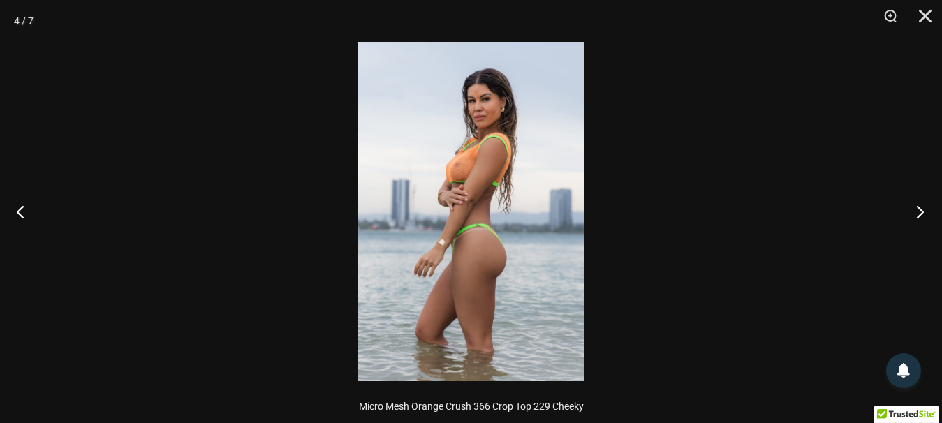
click at [923, 217] on button "Next" at bounding box center [916, 212] width 52 height 70
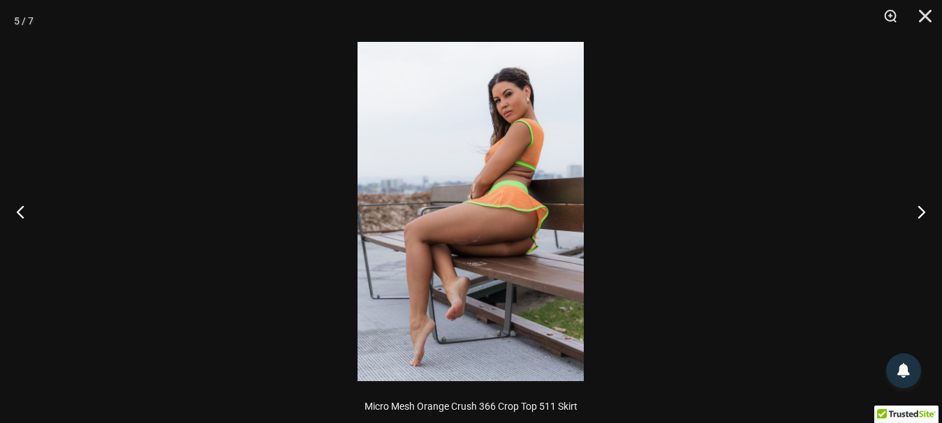
click at [564, 240] on img at bounding box center [471, 211] width 226 height 339
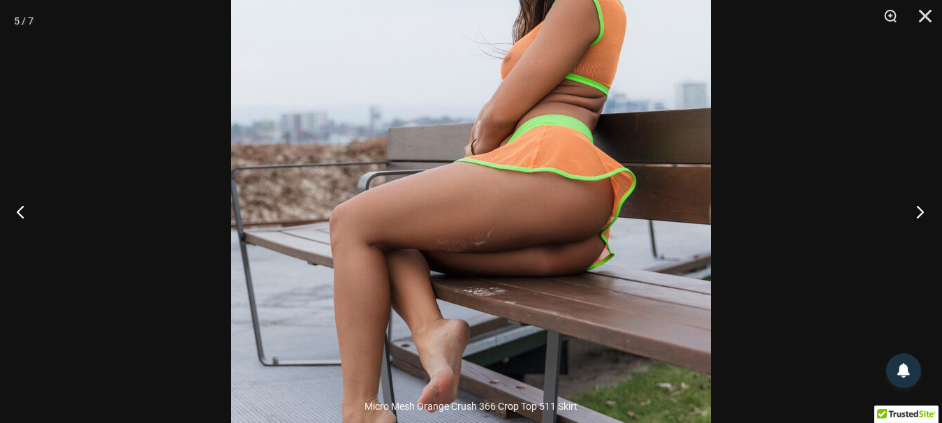
click at [918, 212] on button "Next" at bounding box center [916, 212] width 52 height 70
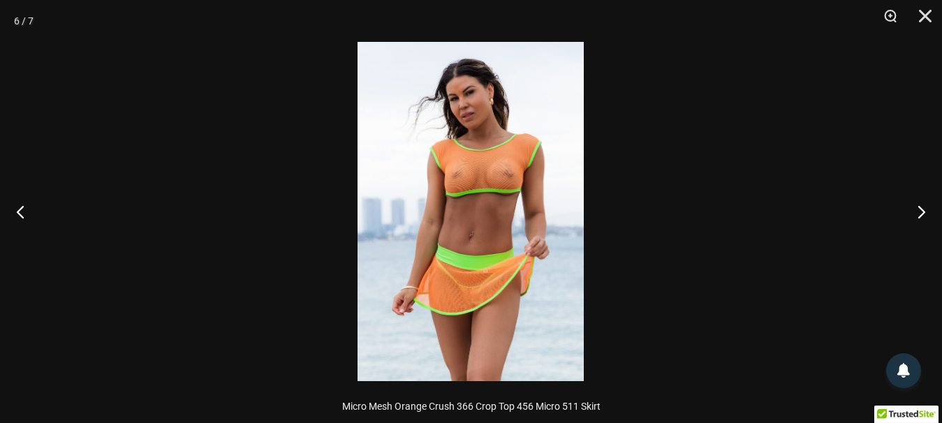
click at [539, 297] on img at bounding box center [471, 211] width 226 height 339
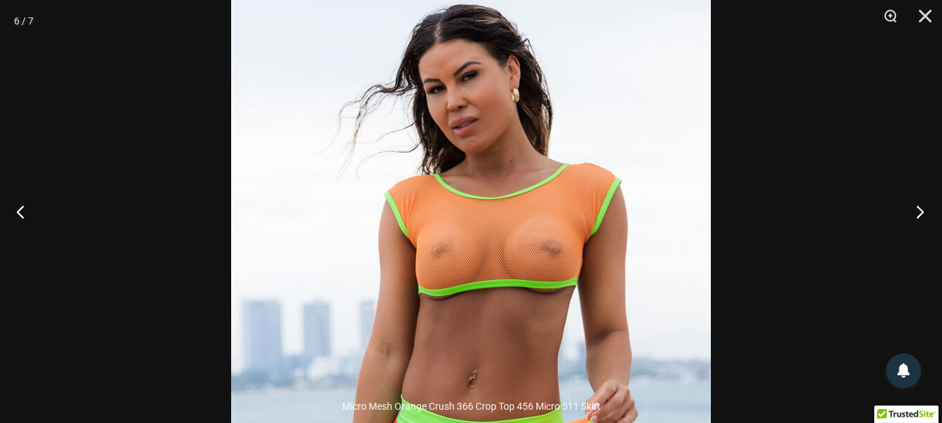
click at [924, 207] on button "Next" at bounding box center [916, 212] width 52 height 70
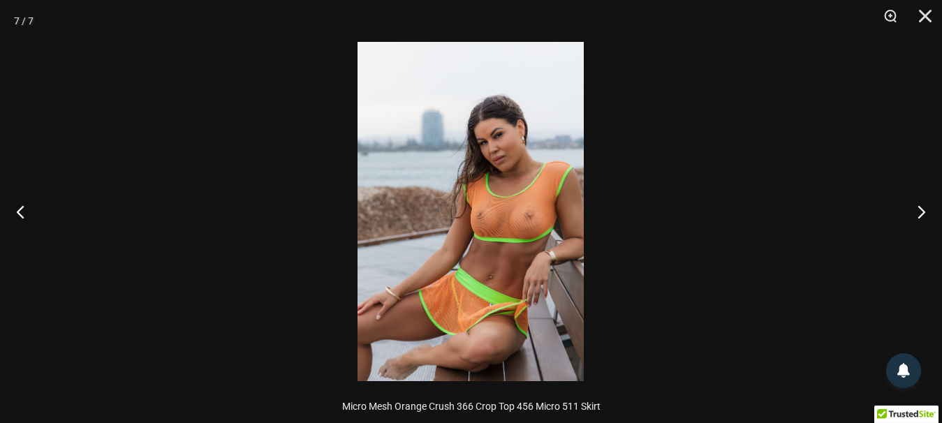
click at [458, 293] on img at bounding box center [471, 211] width 226 height 339
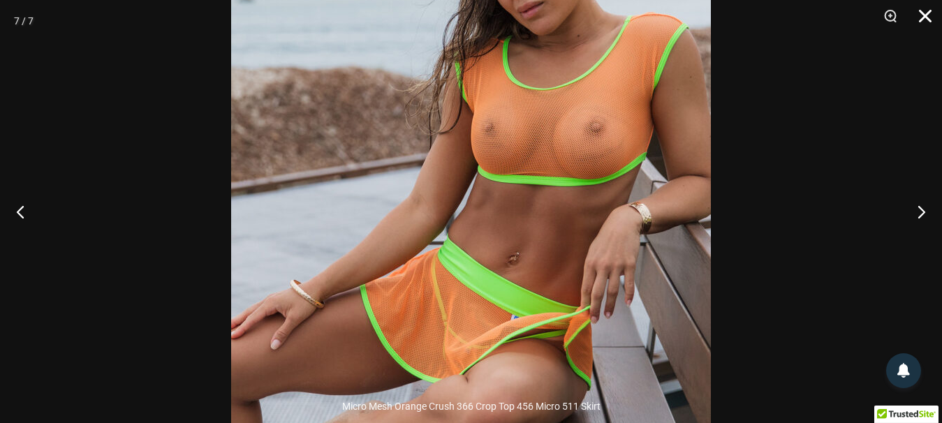
click at [928, 17] on button "Close" at bounding box center [920, 21] width 35 height 42
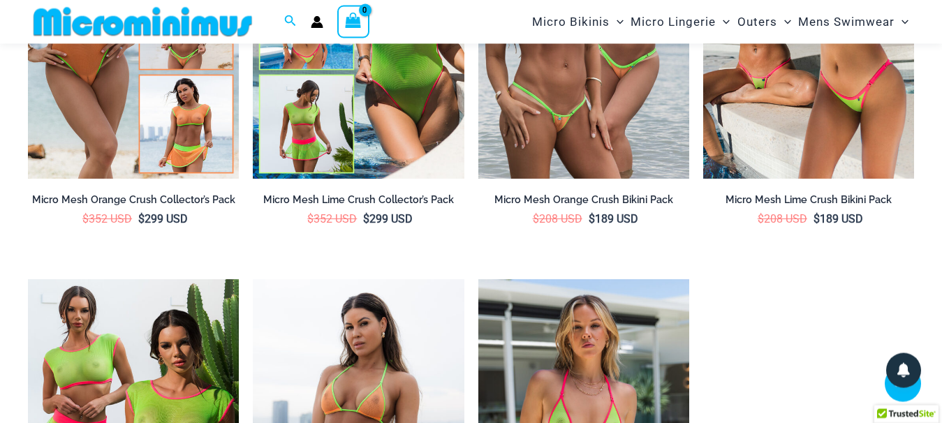
scroll to position [1412, 0]
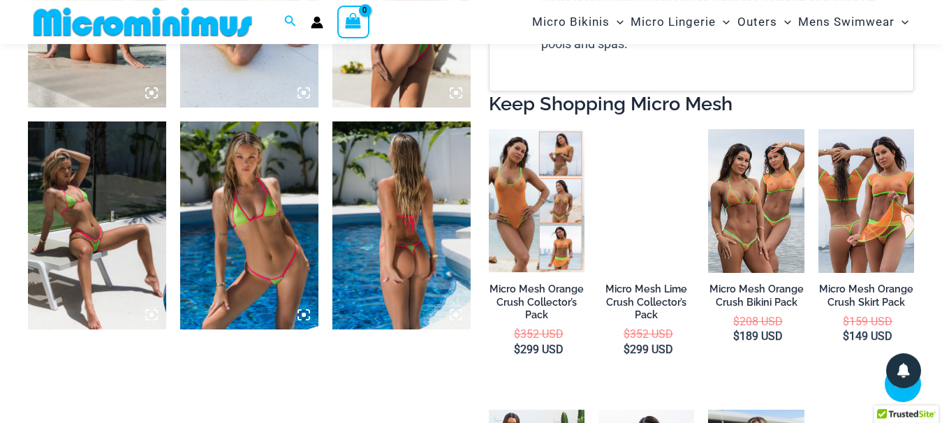
scroll to position [913, 0]
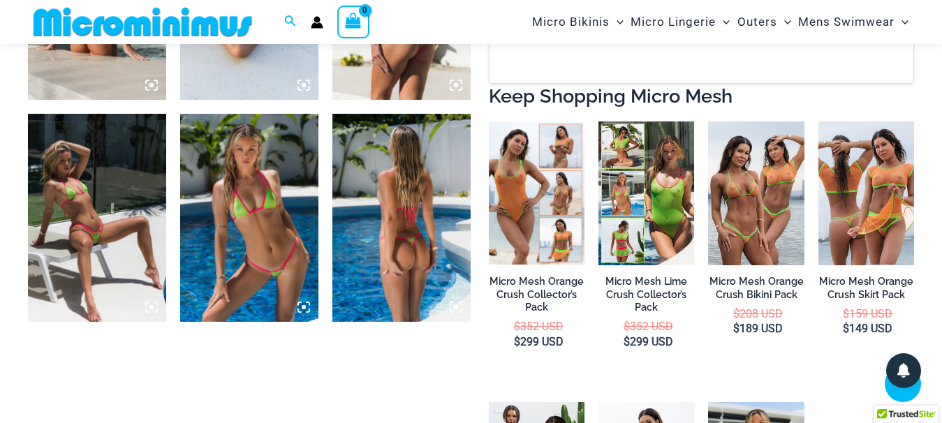
click at [413, 251] on img at bounding box center [401, 217] width 138 height 207
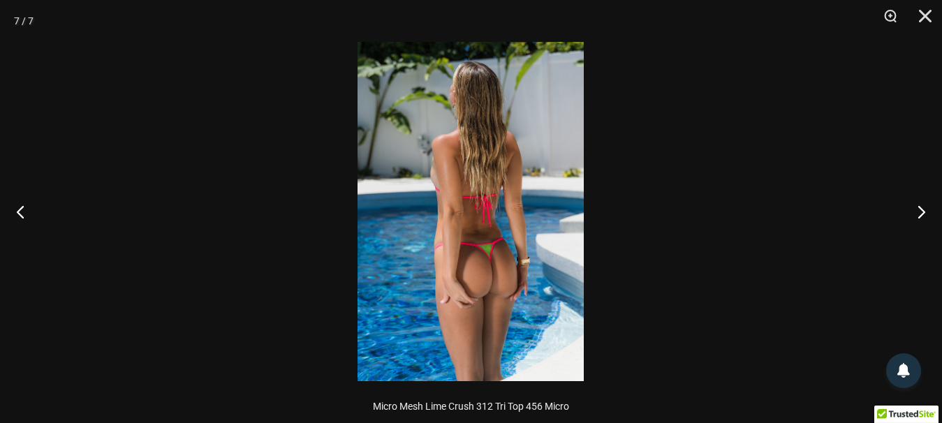
click at [515, 286] on img at bounding box center [471, 211] width 226 height 339
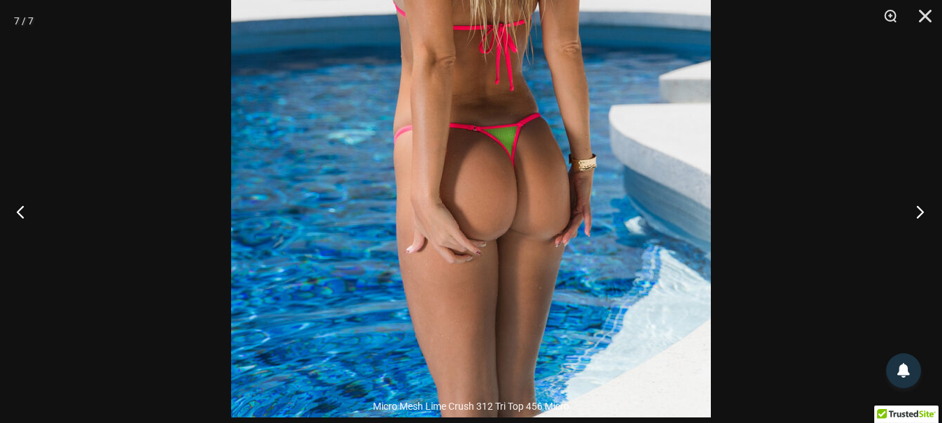
click at [921, 210] on button "Next" at bounding box center [916, 212] width 52 height 70
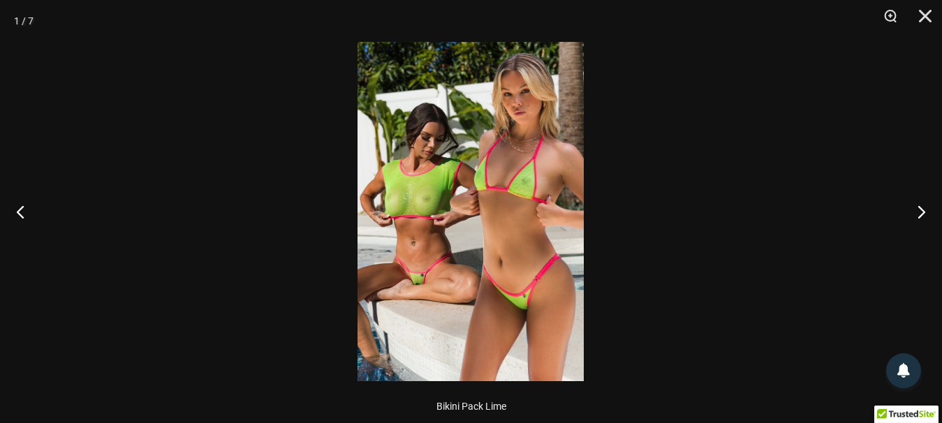
click at [488, 274] on img at bounding box center [471, 211] width 226 height 339
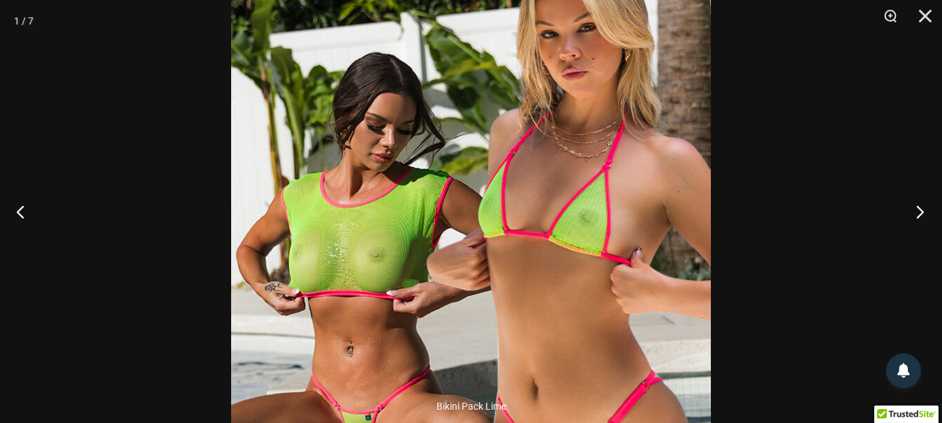
click at [934, 214] on button "Next" at bounding box center [916, 212] width 52 height 70
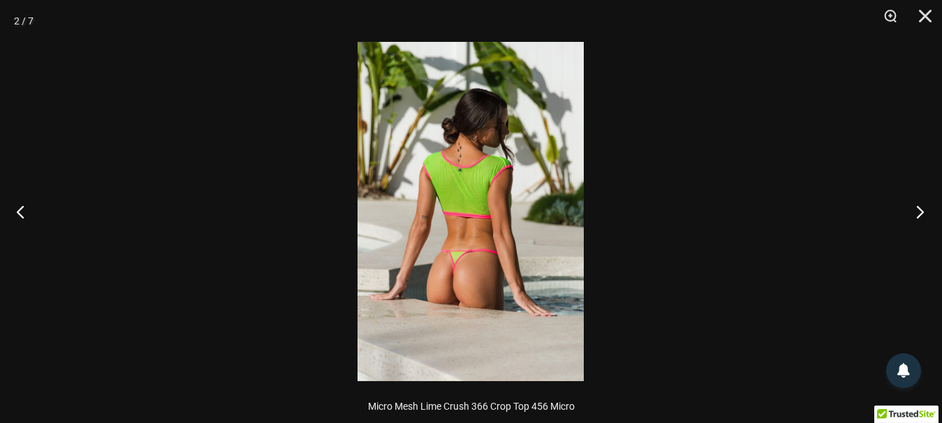
click at [929, 213] on button "Next" at bounding box center [916, 212] width 52 height 70
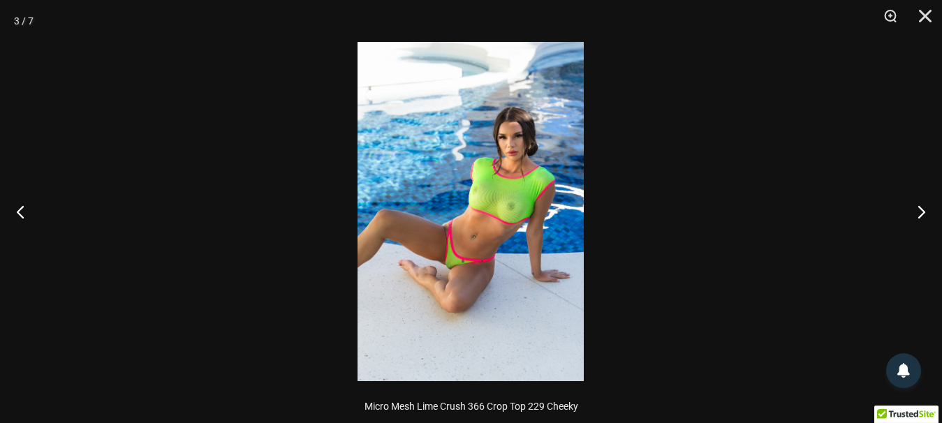
click at [513, 156] on img at bounding box center [471, 211] width 226 height 339
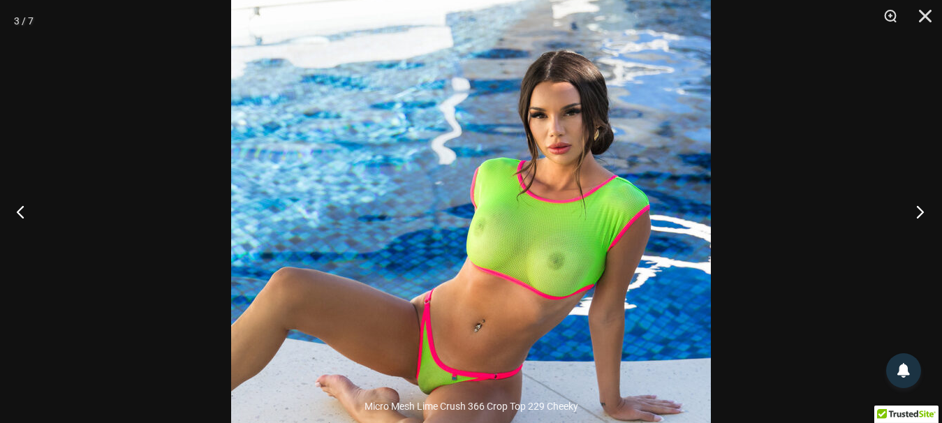
click at [926, 202] on button "Next" at bounding box center [916, 212] width 52 height 70
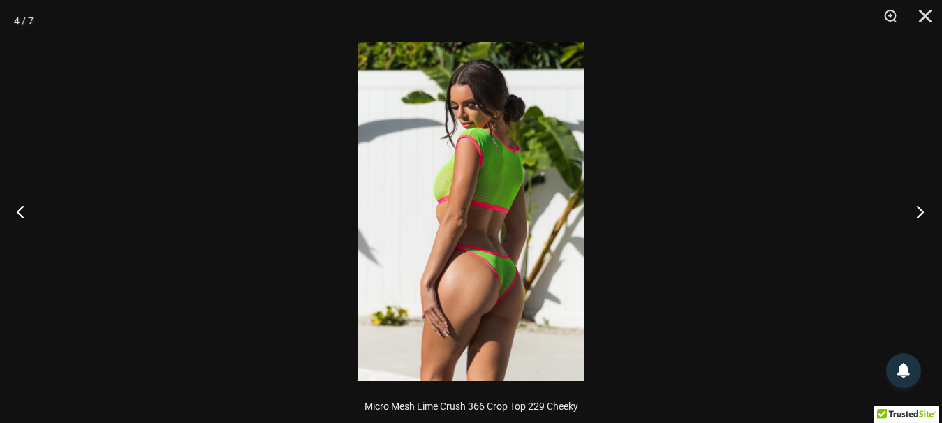
click at [925, 202] on button "Next" at bounding box center [916, 212] width 52 height 70
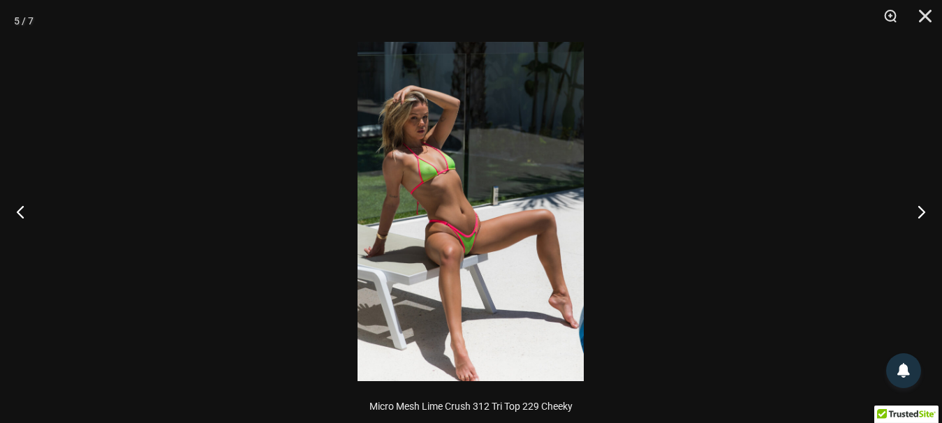
click at [488, 233] on img at bounding box center [471, 211] width 226 height 339
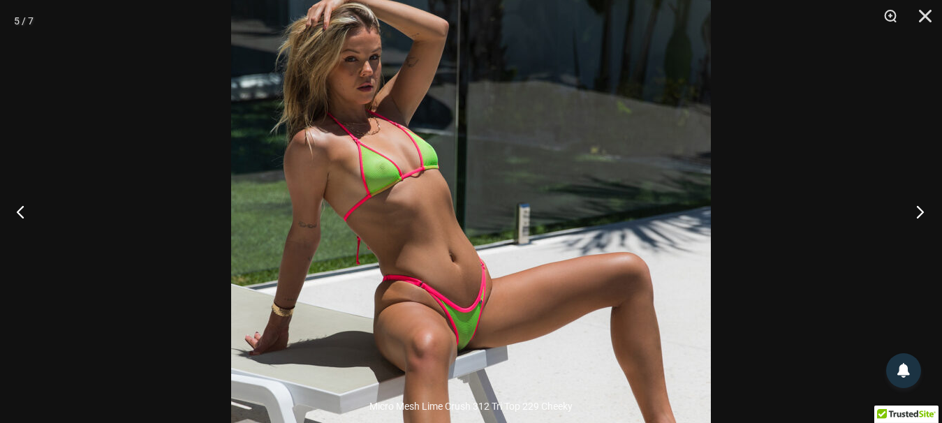
click at [924, 215] on button "Next" at bounding box center [916, 212] width 52 height 70
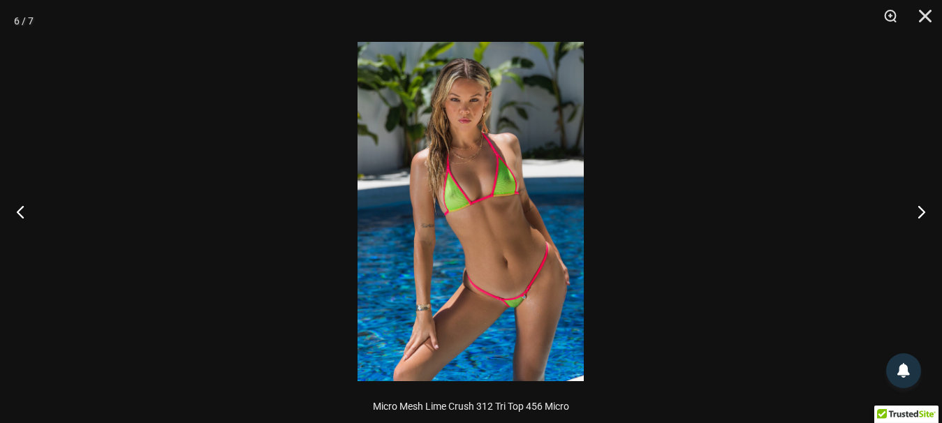
click at [487, 199] on img at bounding box center [471, 211] width 226 height 339
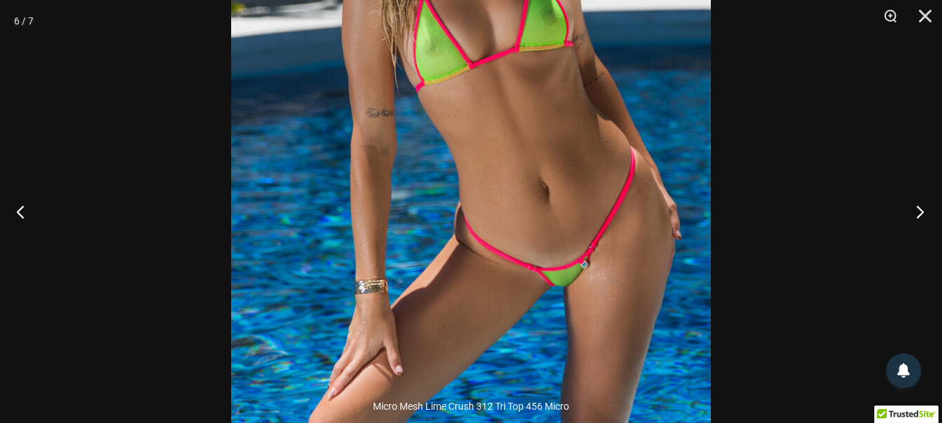
click at [928, 215] on button "Next" at bounding box center [916, 212] width 52 height 70
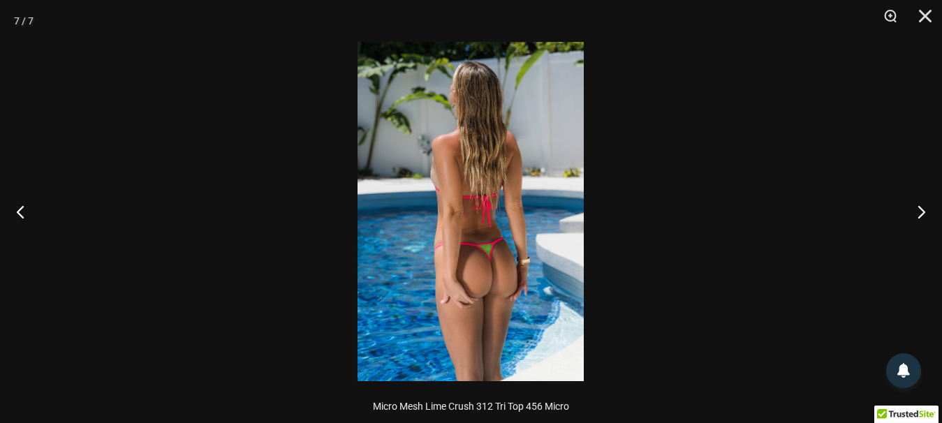
click at [747, 78] on div at bounding box center [471, 211] width 942 height 423
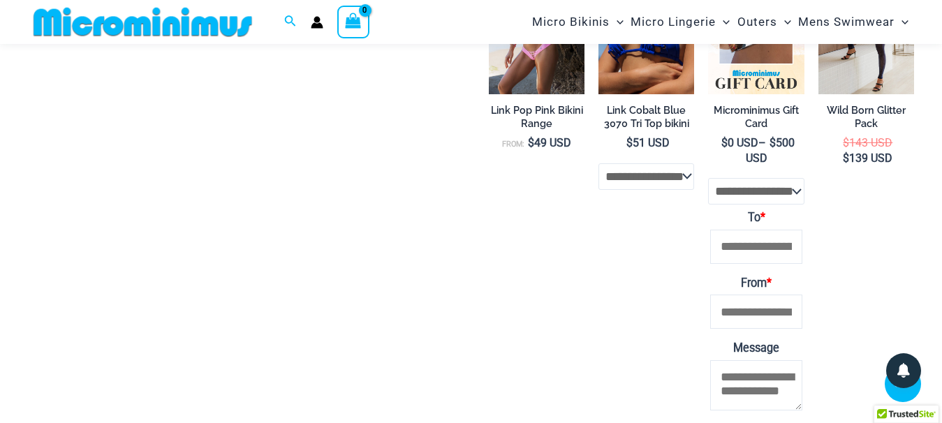
scroll to position [2196, 0]
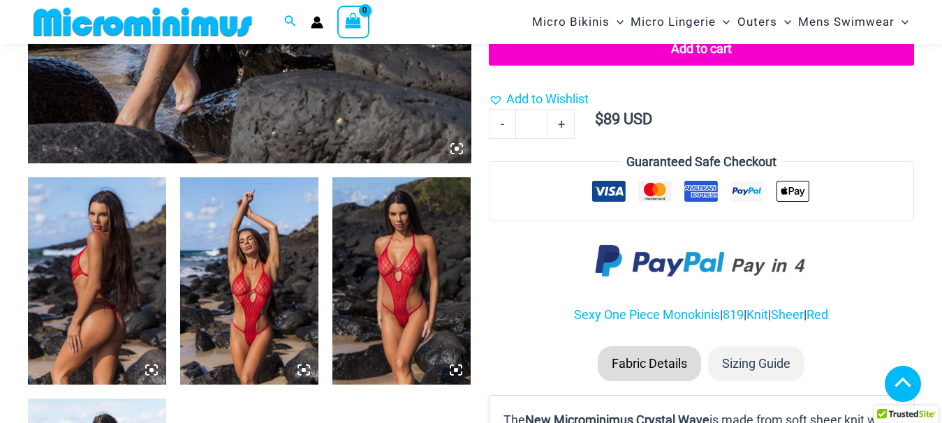
scroll to position [842, 0]
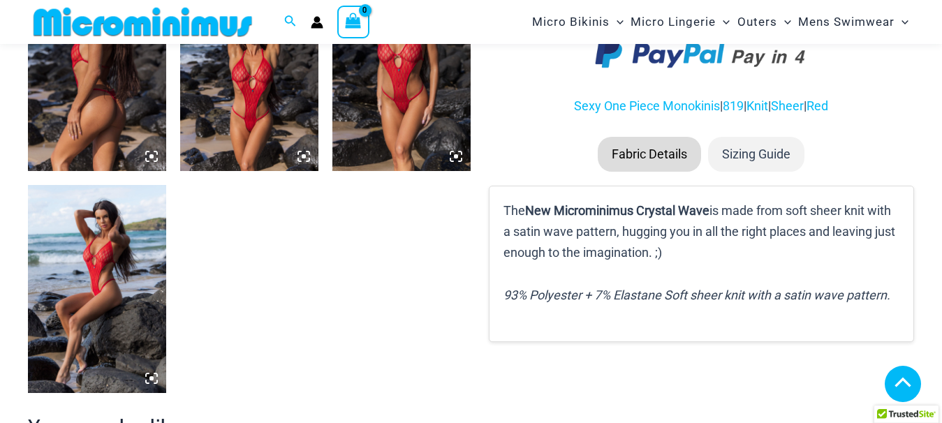
click at [157, 157] on icon at bounding box center [151, 156] width 13 height 13
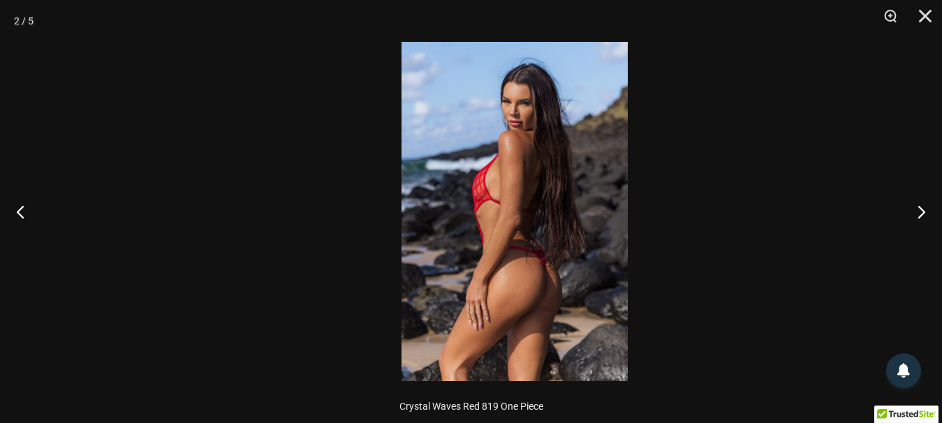
click at [195, 199] on div at bounding box center [515, 211] width 942 height 423
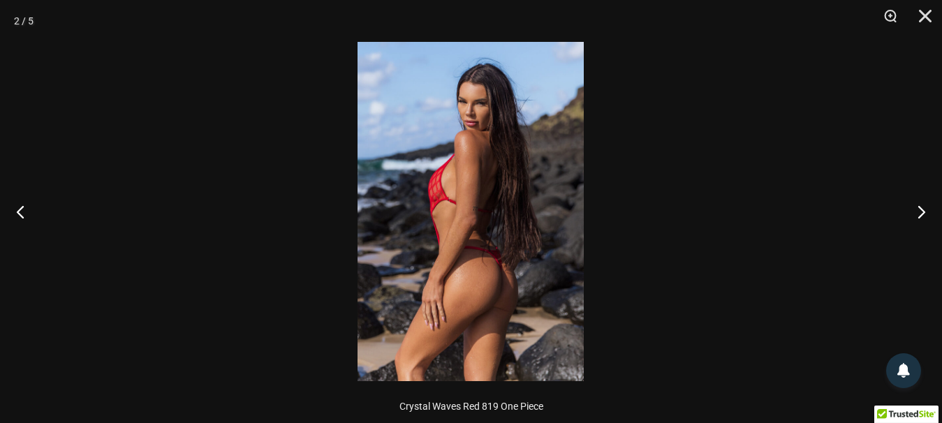
click at [481, 288] on img at bounding box center [471, 211] width 226 height 339
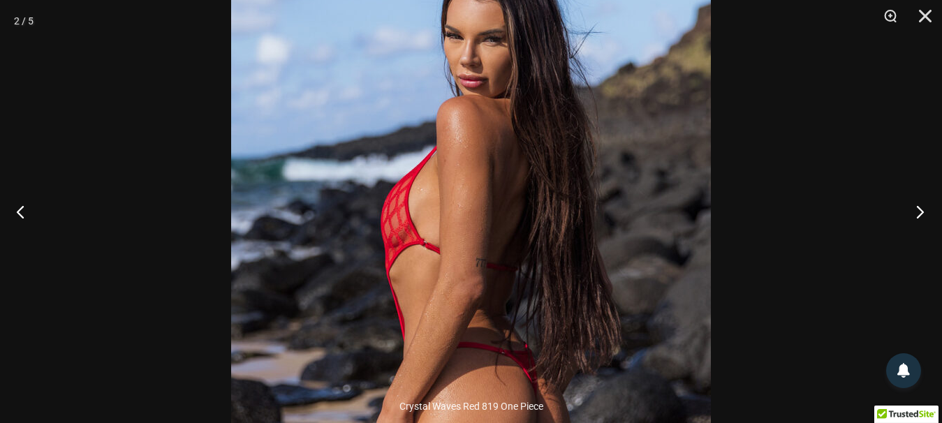
click at [925, 218] on button "Next" at bounding box center [916, 212] width 52 height 70
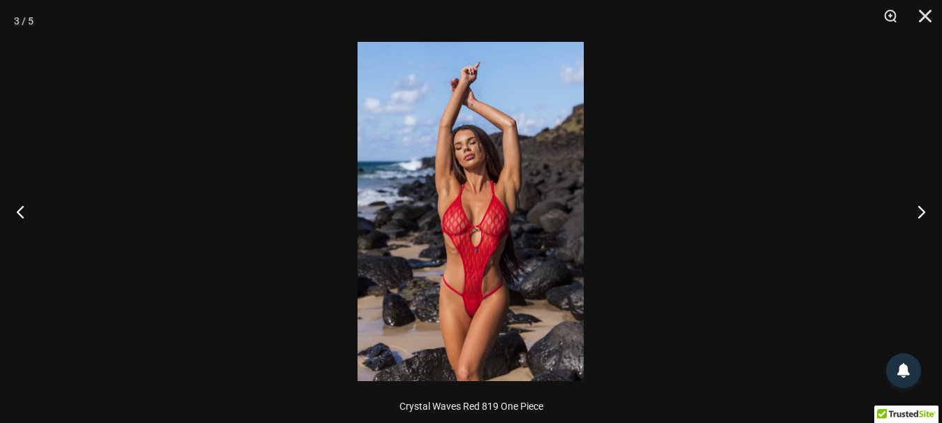
click at [530, 226] on img at bounding box center [471, 211] width 226 height 339
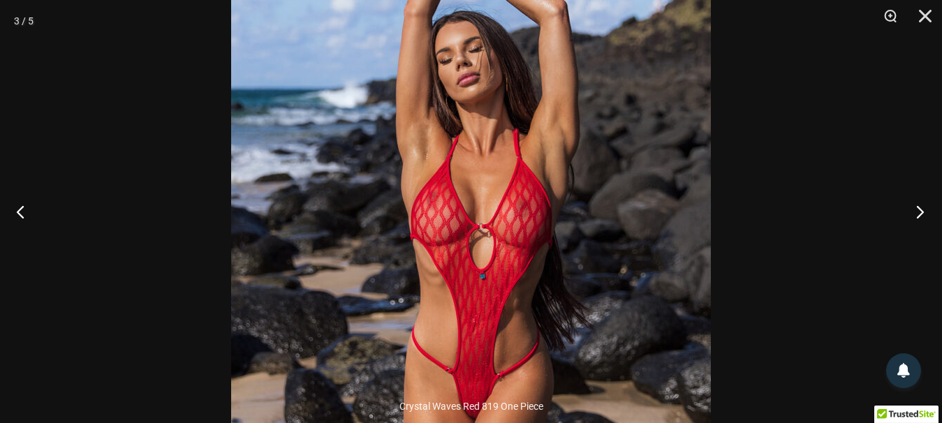
click at [923, 212] on button "Next" at bounding box center [916, 212] width 52 height 70
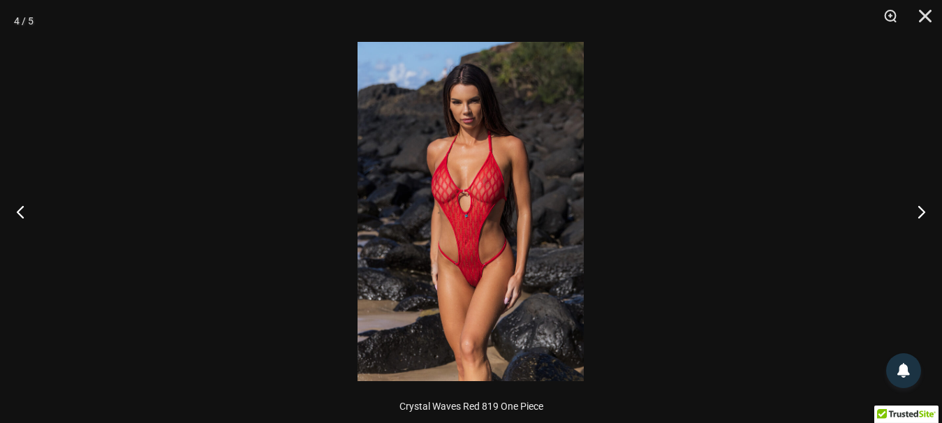
click at [462, 281] on img at bounding box center [471, 211] width 226 height 339
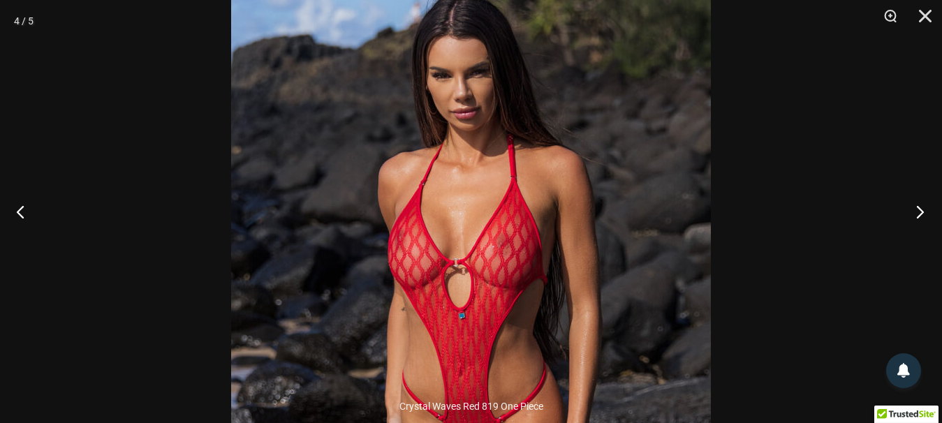
click at [915, 209] on button "Next" at bounding box center [916, 212] width 52 height 70
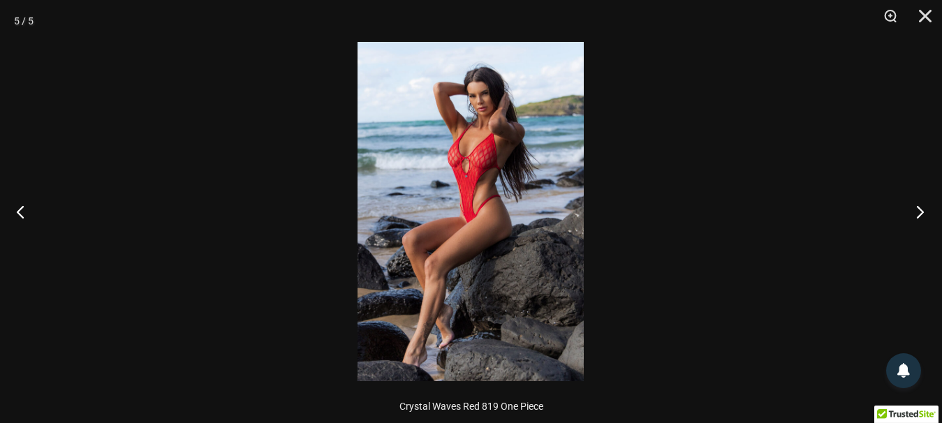
click at [915, 209] on button "Next" at bounding box center [916, 212] width 52 height 70
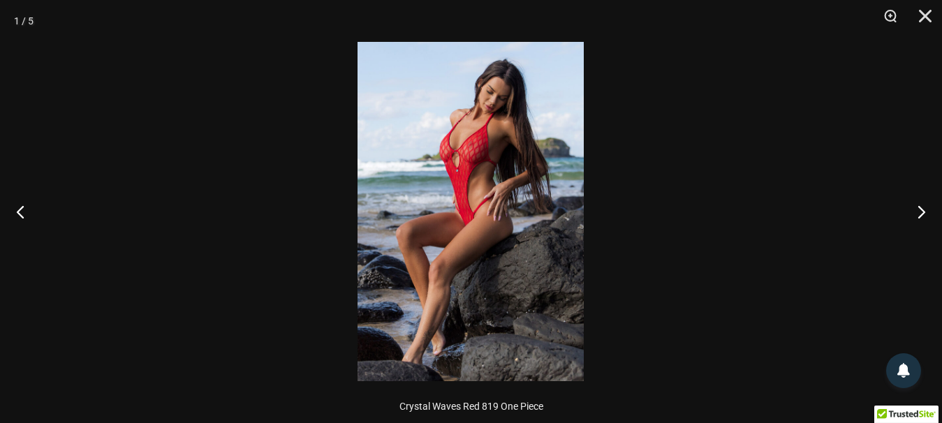
click at [818, 216] on div at bounding box center [471, 211] width 942 height 423
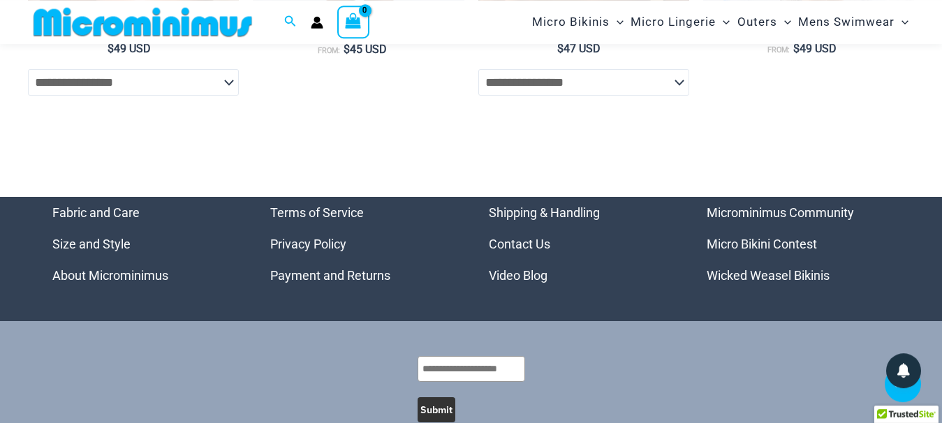
scroll to position [4689, 0]
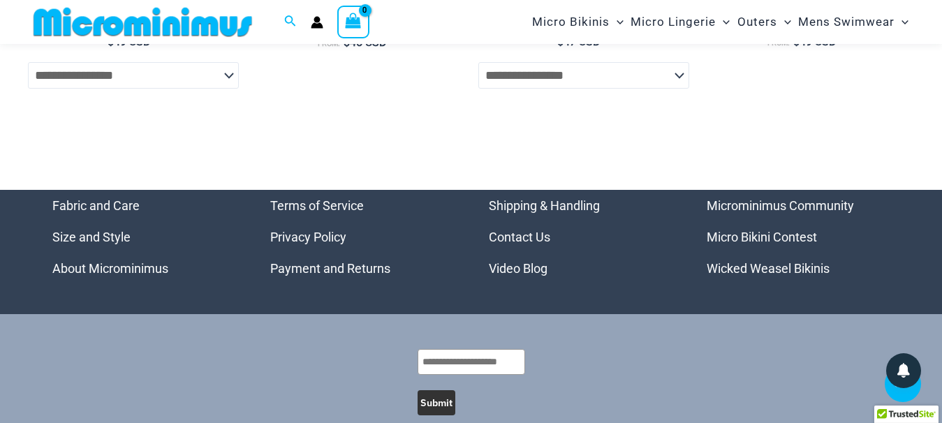
click at [513, 261] on link "Video Blog" at bounding box center [518, 268] width 59 height 15
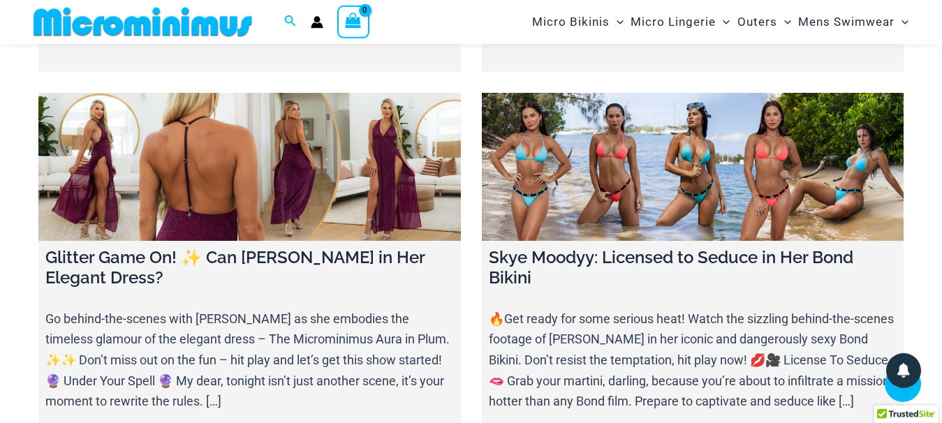
scroll to position [4475, 0]
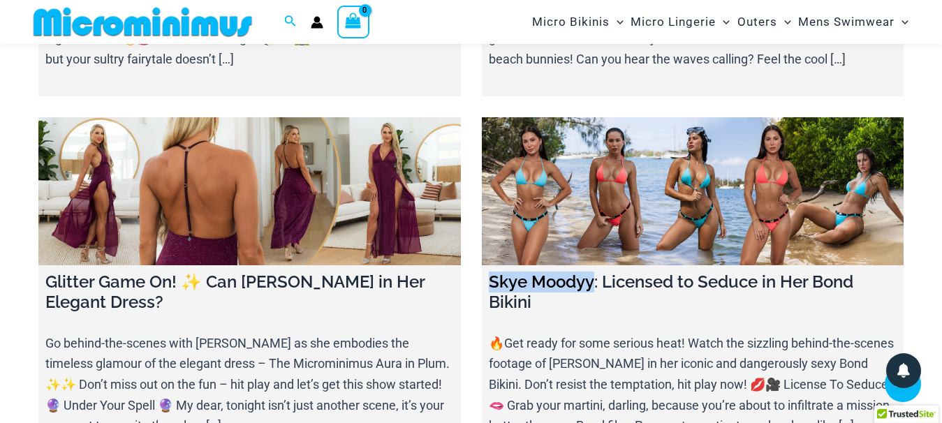
drag, startPoint x: 489, startPoint y: 186, endPoint x: 589, endPoint y: 186, distance: 99.9
click at [589, 272] on h4 "Skye Moodyy: Licensed to Seduce in Her Bond Bikini" at bounding box center [693, 292] width 409 height 41
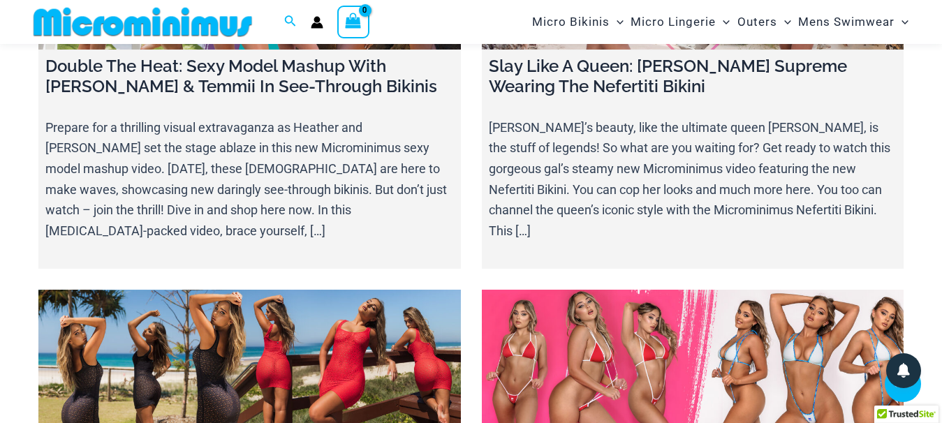
scroll to position [11526, 0]
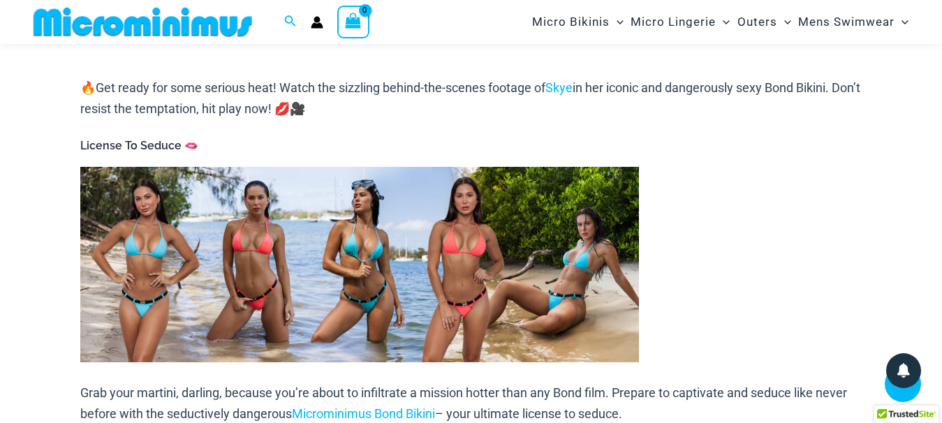
scroll to position [628, 0]
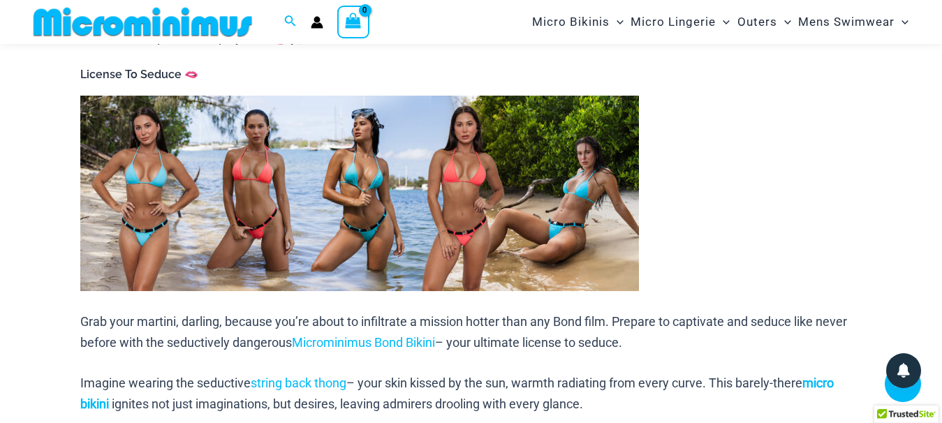
click at [307, 199] on img at bounding box center [359, 194] width 559 height 196
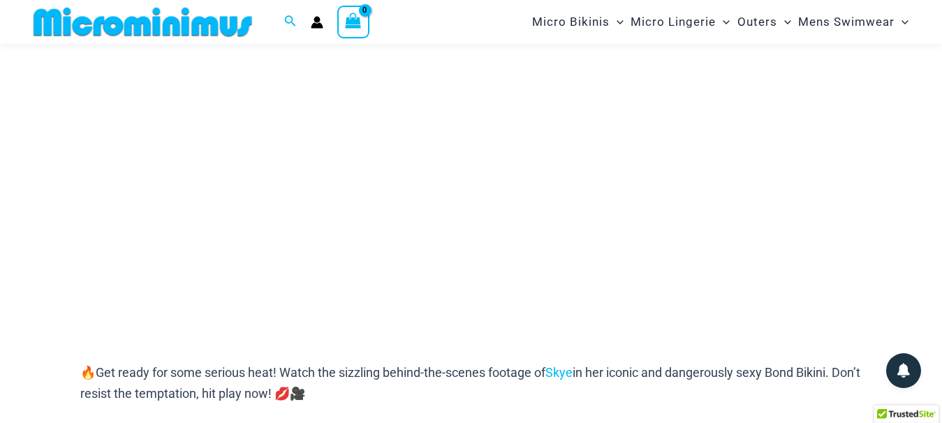
scroll to position [201, 0]
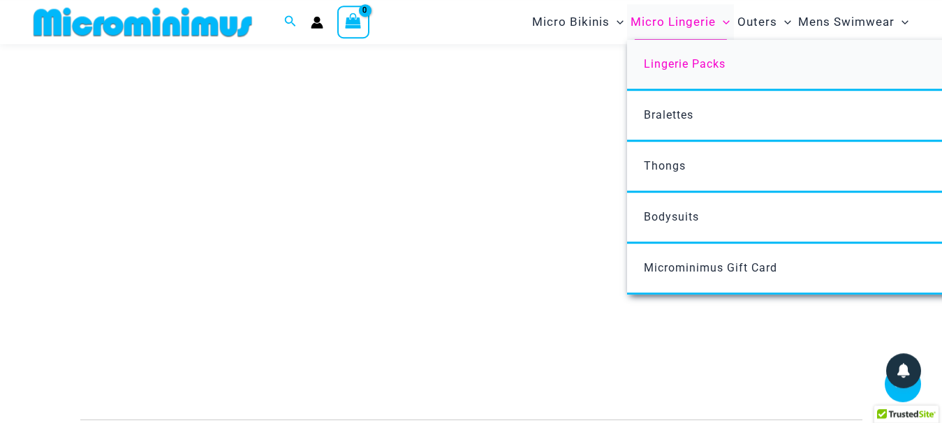
scroll to position [235, 0]
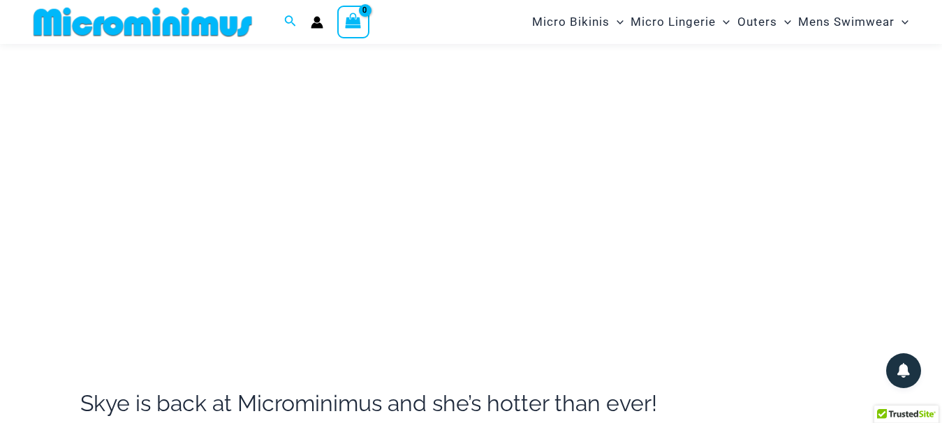
scroll to position [201, 0]
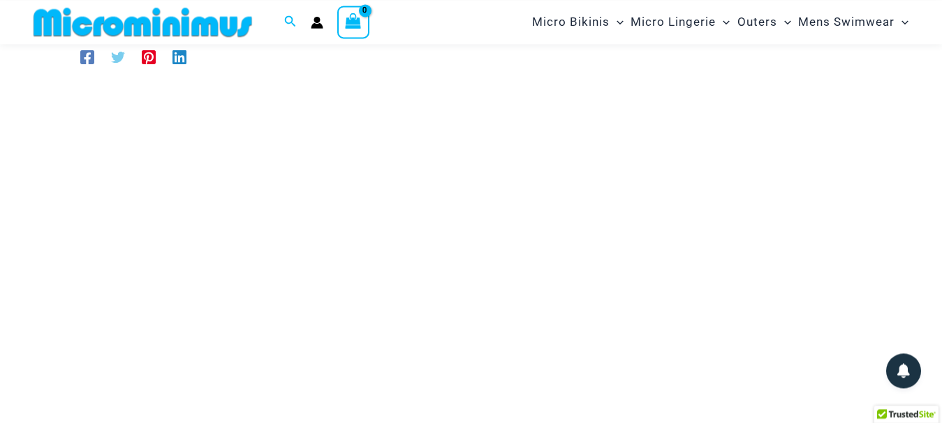
scroll to position [201, 0]
